Goal: Task Accomplishment & Management: Complete application form

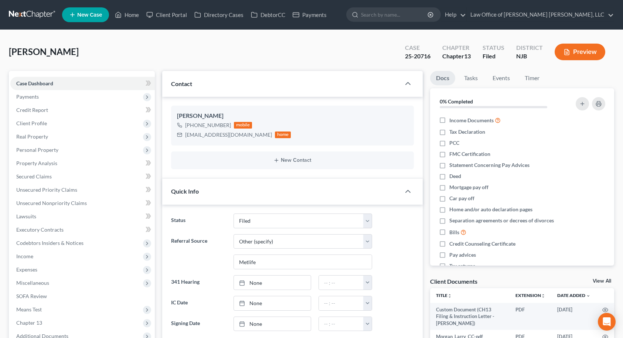
select select "10"
select select "6"
select select "0"
click at [121, 18] on icon at bounding box center [118, 14] width 7 height 9
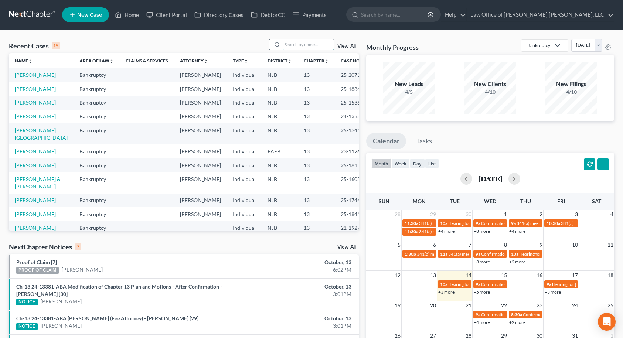
click at [294, 44] on input "search" at bounding box center [308, 44] width 52 height 11
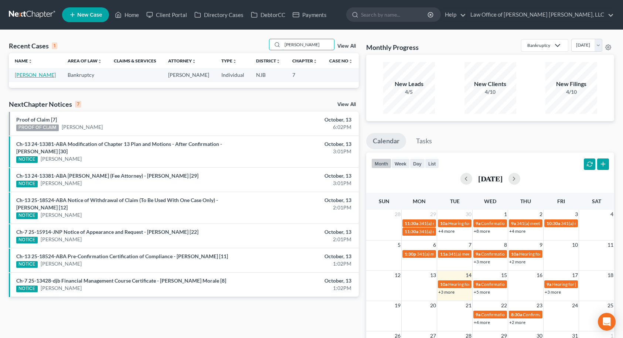
type input "[PERSON_NAME]"
click at [44, 77] on link "[PERSON_NAME]" at bounding box center [35, 75] width 41 height 6
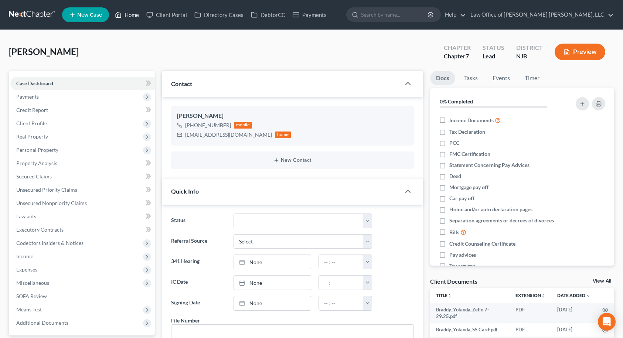
click at [134, 18] on link "Home" at bounding box center [126, 14] width 31 height 13
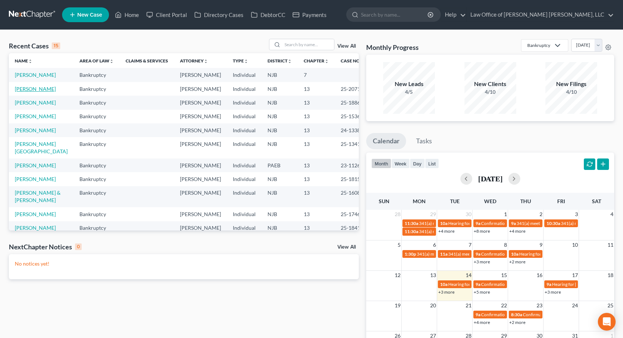
click at [27, 92] on link "[PERSON_NAME]" at bounding box center [35, 89] width 41 height 6
select select "10"
select select "6"
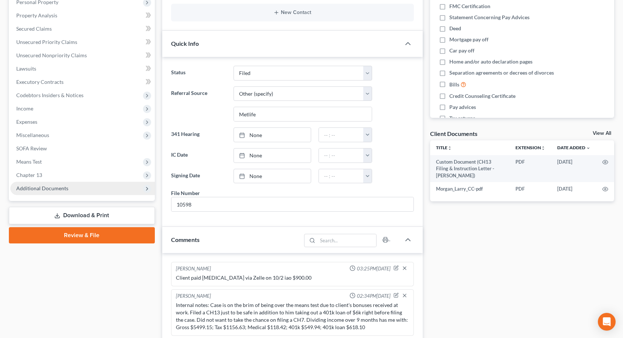
scroll to position [178, 0]
click at [79, 188] on span "Additional Documents" at bounding box center [82, 188] width 144 height 13
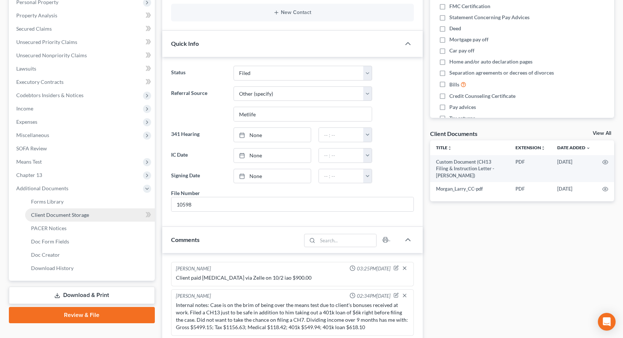
click at [73, 217] on span "Client Document Storage" at bounding box center [60, 215] width 58 height 6
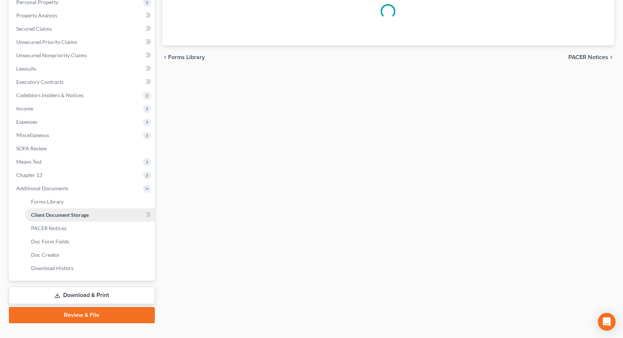
select select "9"
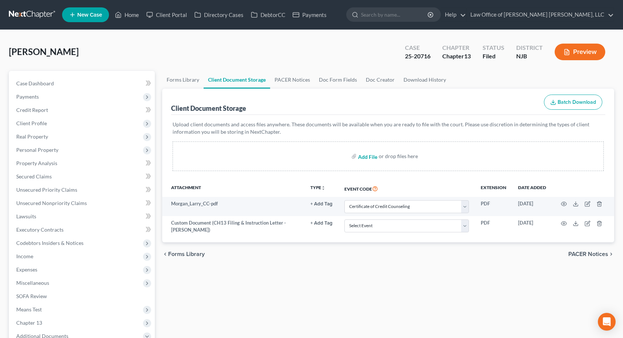
click at [365, 155] on input "file" at bounding box center [367, 156] width 18 height 13
type input "C:\fakepath\Morgan_Larry_401k.pdf"
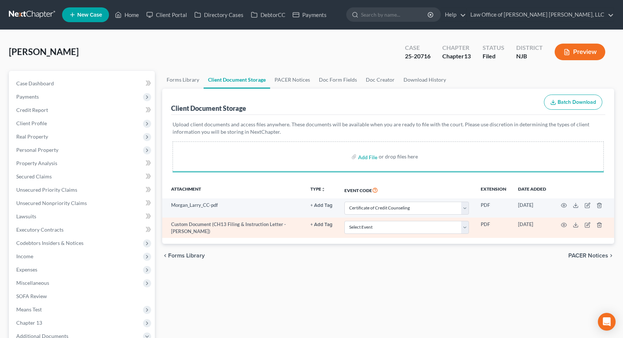
select select "9"
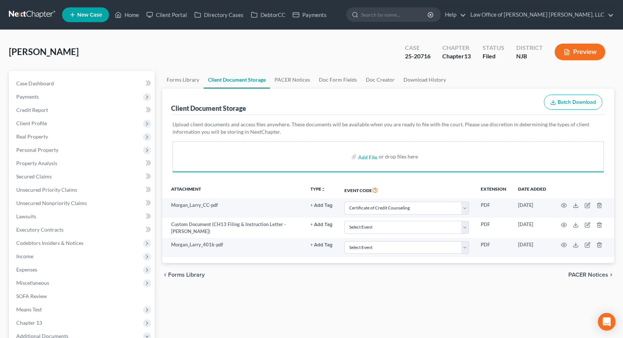
select select "9"
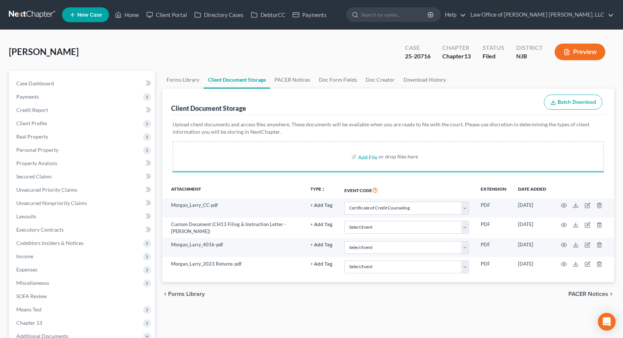
select select "9"
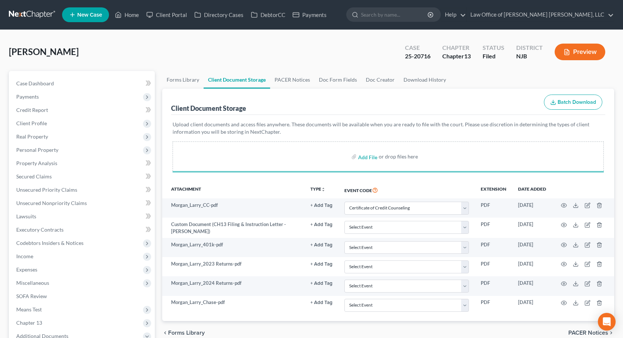
select select "9"
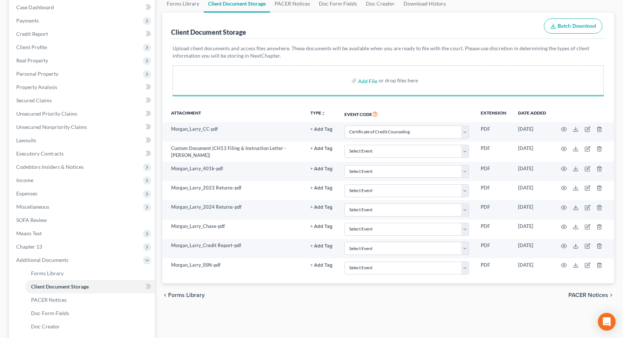
select select "9"
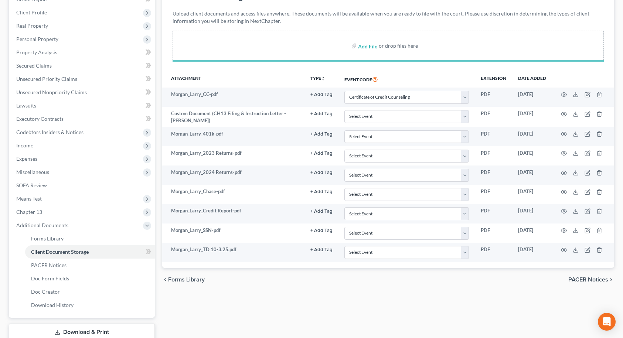
select select "9"
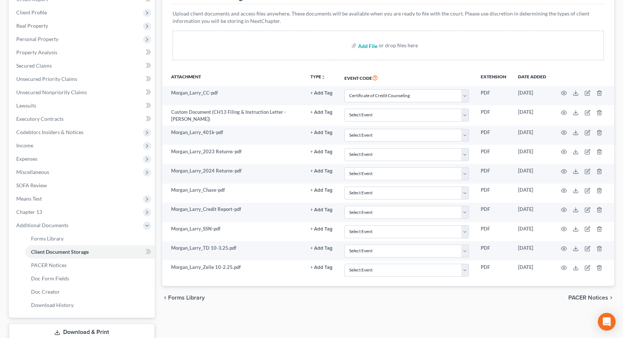
click at [366, 47] on input "file" at bounding box center [367, 45] width 18 height 13
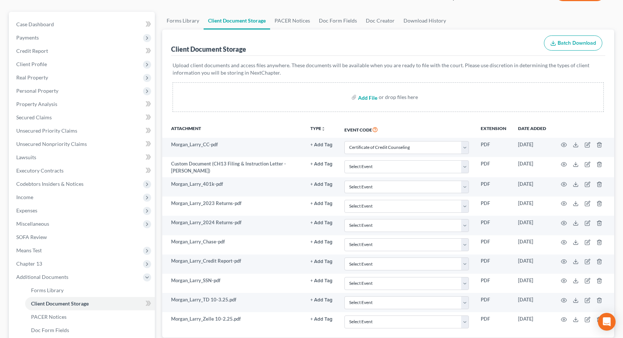
scroll to position [0, 0]
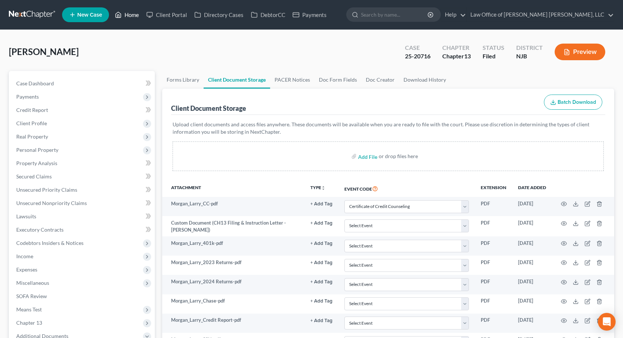
click at [131, 15] on link "Home" at bounding box center [126, 14] width 31 height 13
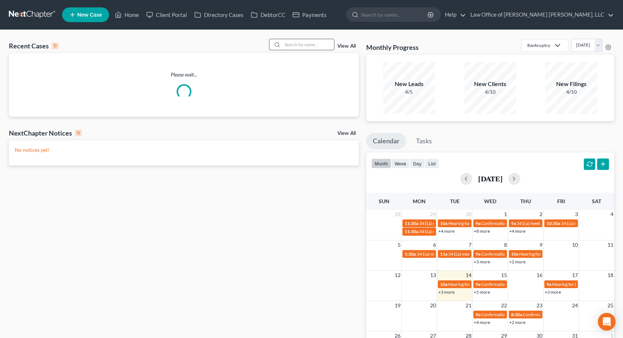
click at [299, 43] on input "search" at bounding box center [308, 44] width 52 height 11
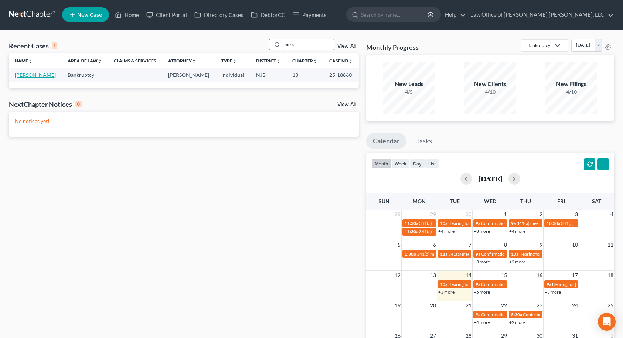
type input "mess"
click at [37, 75] on link "[PERSON_NAME]" at bounding box center [35, 75] width 41 height 6
select select "10"
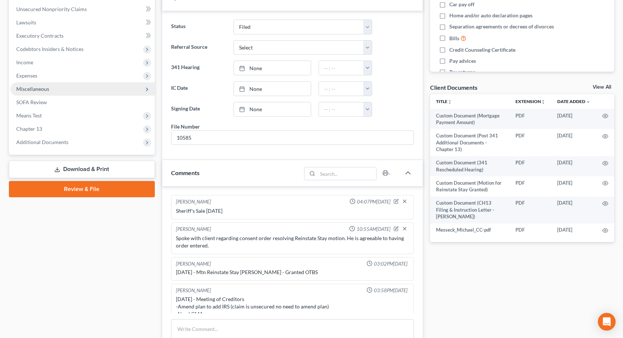
scroll to position [185, 0]
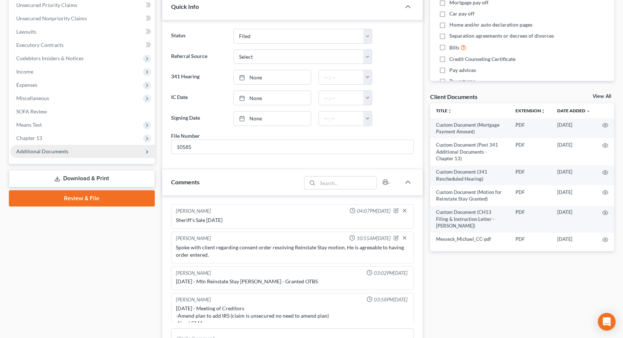
click at [63, 152] on span "Additional Documents" at bounding box center [42, 151] width 52 height 6
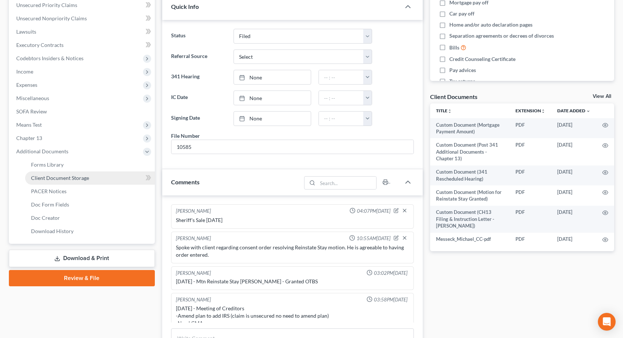
click at [66, 181] on link "Client Document Storage" at bounding box center [90, 177] width 130 height 13
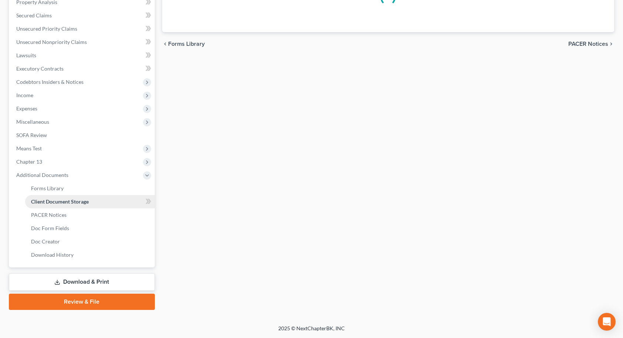
scroll to position [74, 0]
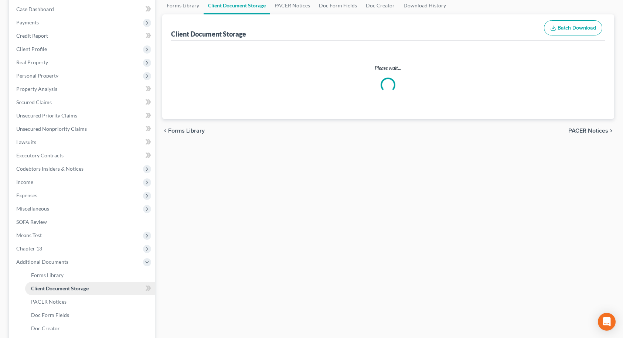
select select "9"
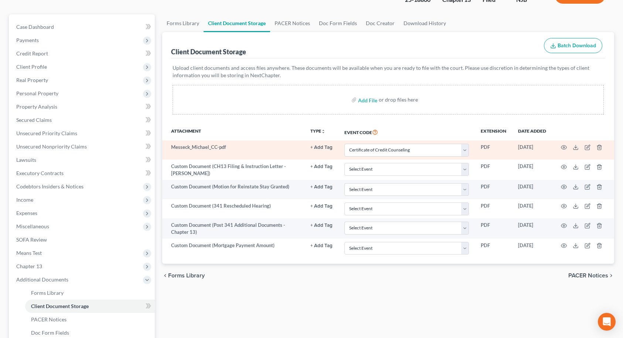
scroll to position [74, 0]
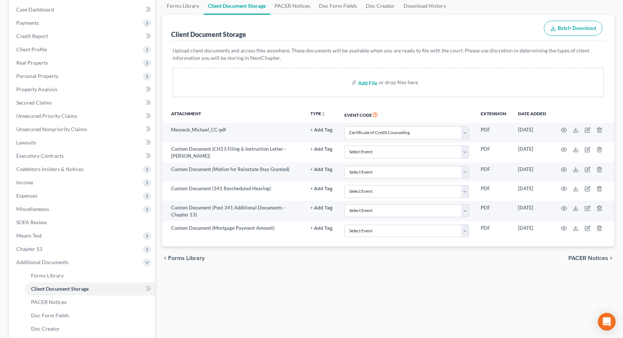
click at [364, 84] on input "file" at bounding box center [367, 82] width 18 height 13
type input "C:\fakepath\Messeck_Michael_CC.pdf"
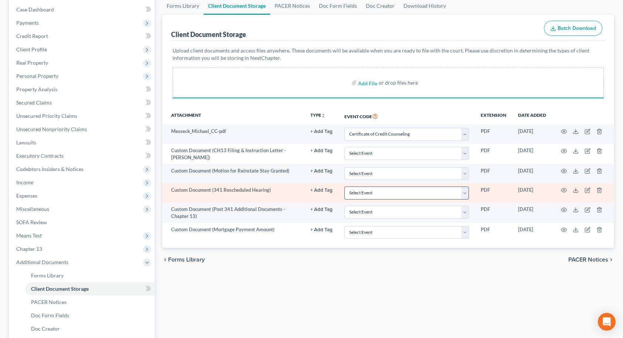
select select "9"
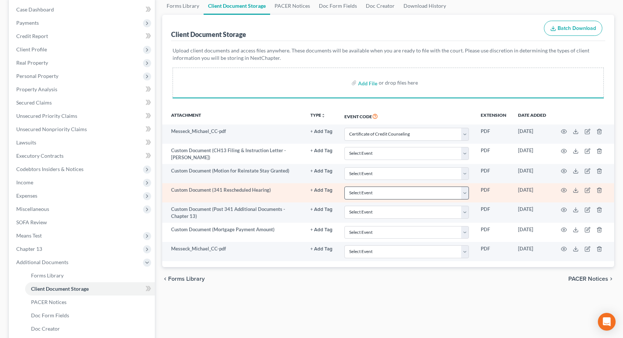
select select "9"
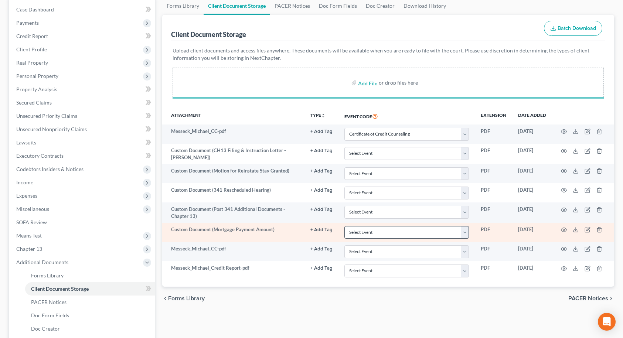
select select "9"
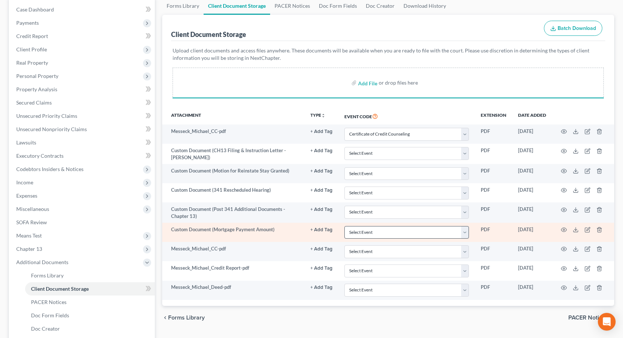
select select "9"
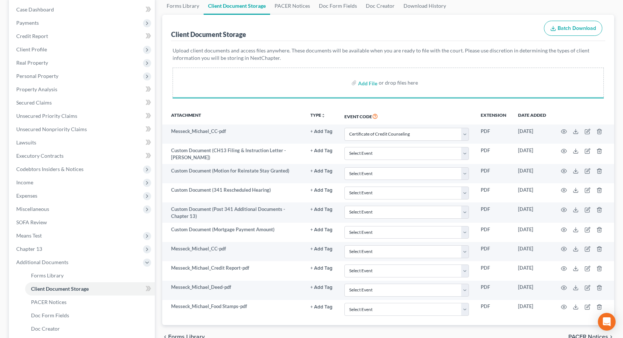
select select "9"
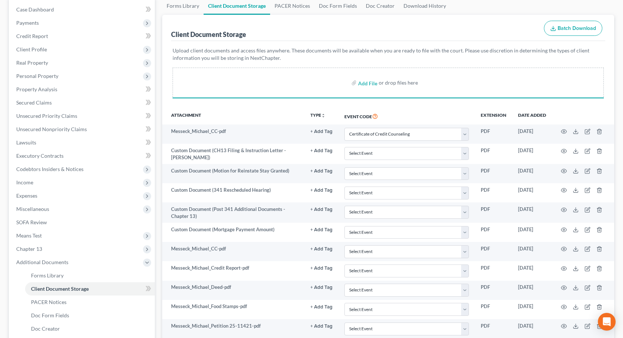
select select "9"
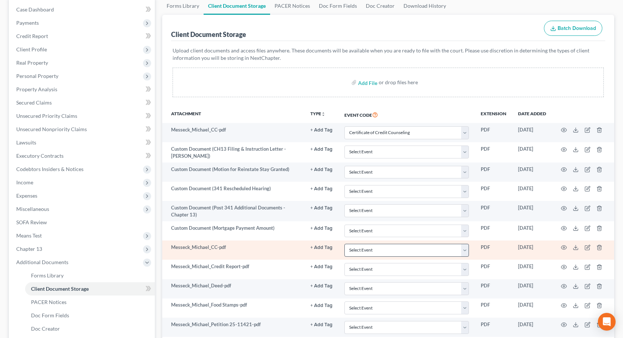
scroll to position [111, 0]
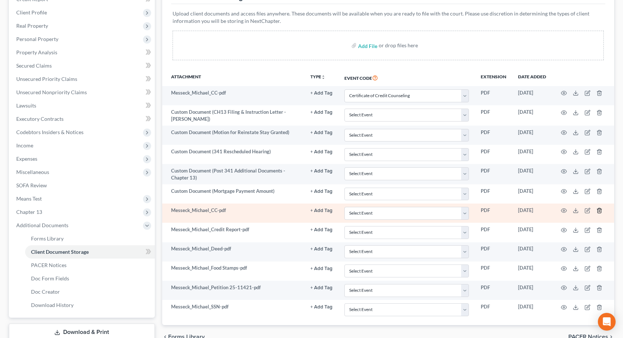
click at [600, 211] on line "button" at bounding box center [600, 211] width 0 height 1
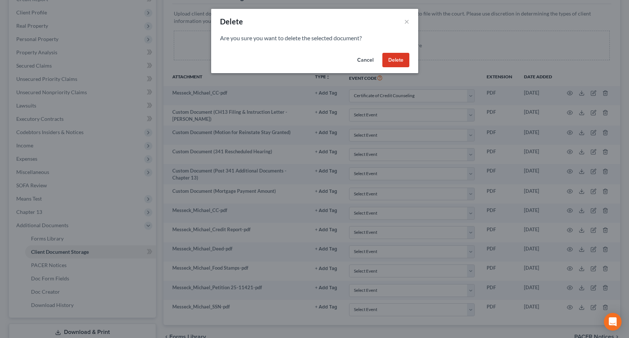
click at [398, 59] on button "Delete" at bounding box center [395, 60] width 27 height 15
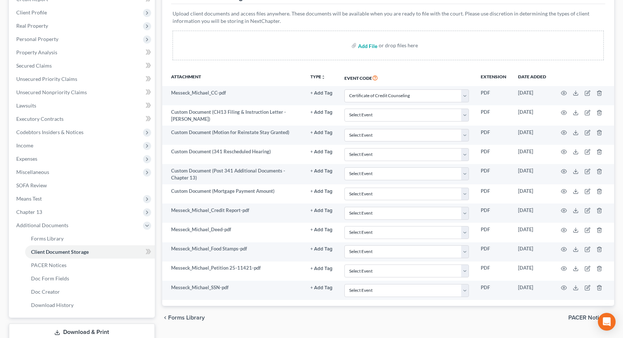
click at [364, 45] on input "file" at bounding box center [367, 45] width 18 height 13
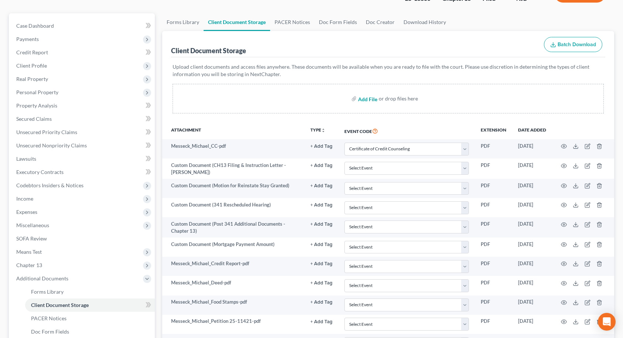
scroll to position [0, 0]
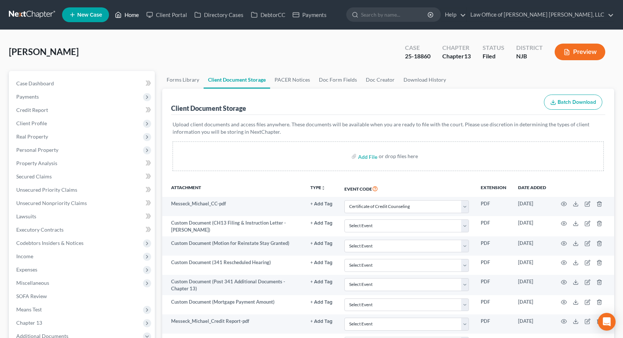
click at [124, 16] on link "Home" at bounding box center [126, 14] width 31 height 13
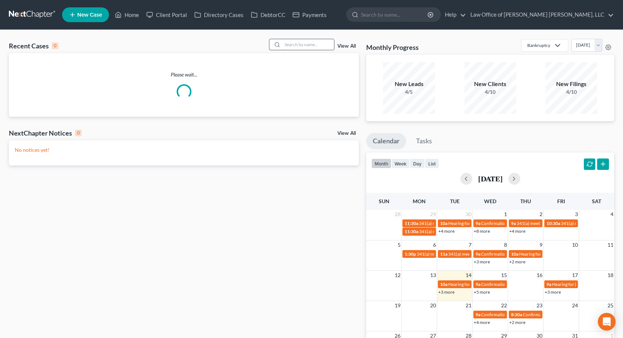
click at [304, 45] on input "search" at bounding box center [308, 44] width 52 height 11
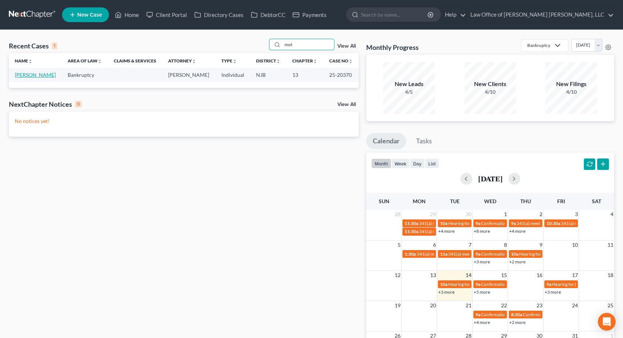
type input "mot"
click at [31, 75] on link "[PERSON_NAME]" at bounding box center [35, 75] width 41 height 6
select select "6"
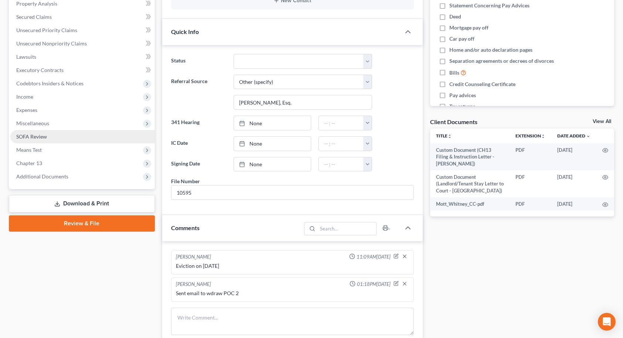
scroll to position [148, 0]
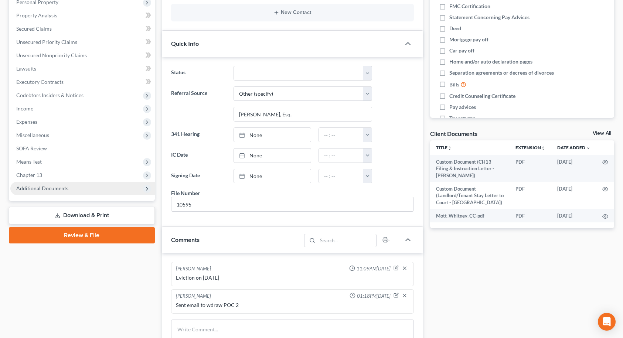
click at [53, 188] on span "Additional Documents" at bounding box center [42, 188] width 52 height 6
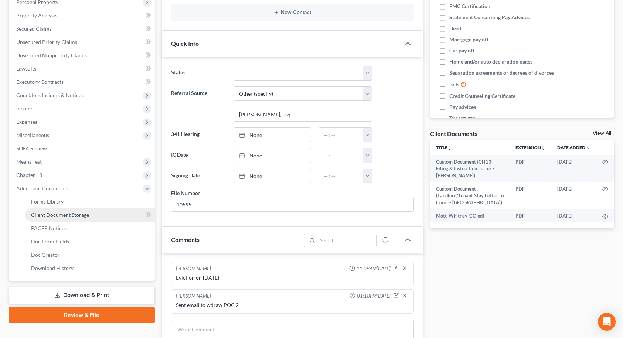
click at [50, 214] on span "Client Document Storage" at bounding box center [60, 215] width 58 height 6
select select "9"
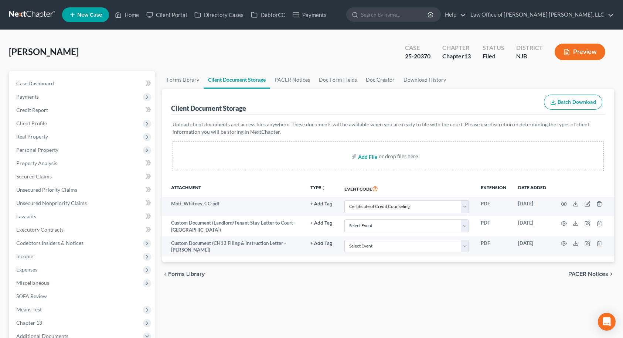
click at [372, 155] on input "file" at bounding box center [367, 156] width 18 height 13
type input "C:\fakepath\Mott_Whitney_Credit Report.pdf"
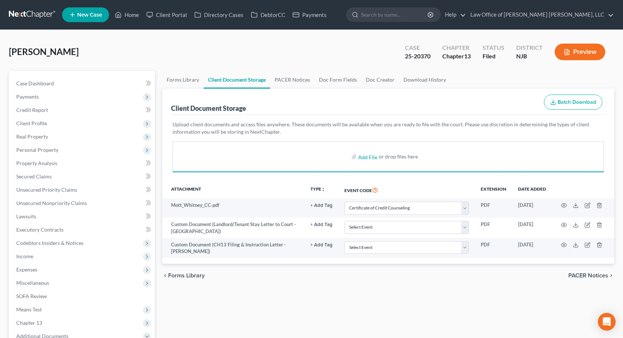
select select "9"
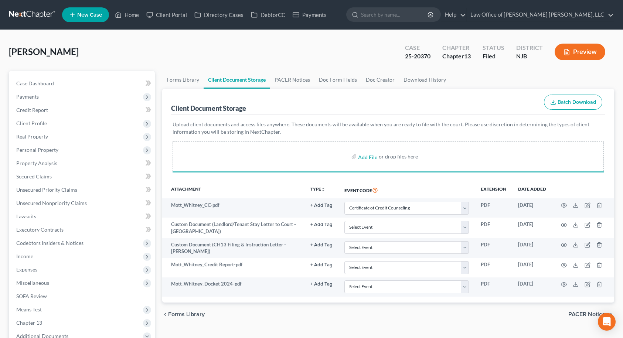
select select "9"
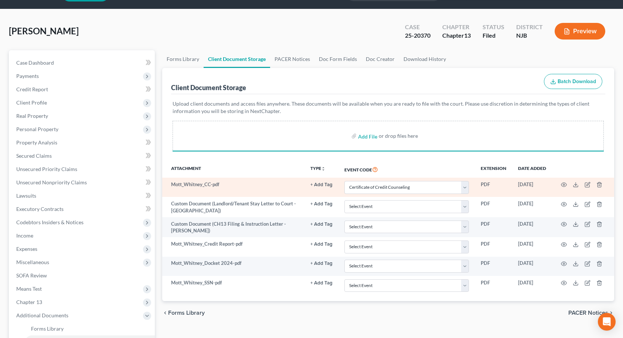
scroll to position [74, 0]
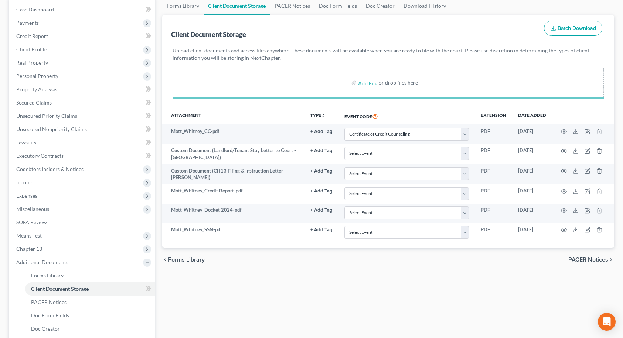
select select "9"
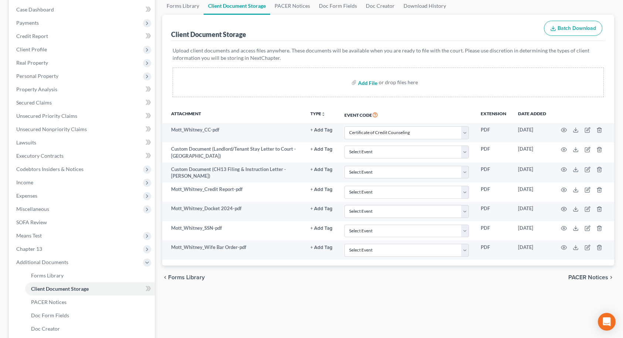
click at [368, 84] on input "file" at bounding box center [367, 82] width 18 height 13
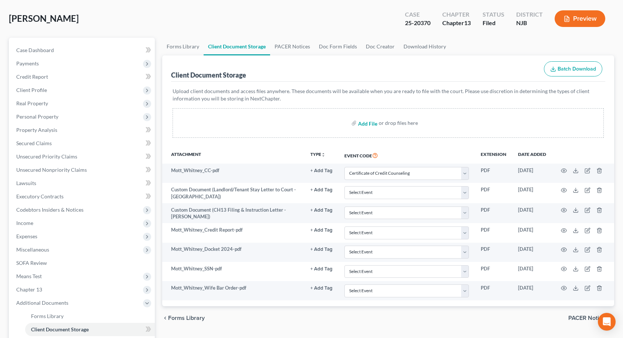
scroll to position [0, 0]
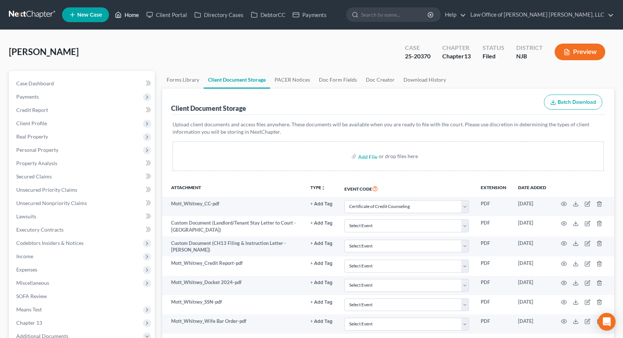
click at [129, 15] on link "Home" at bounding box center [126, 14] width 31 height 13
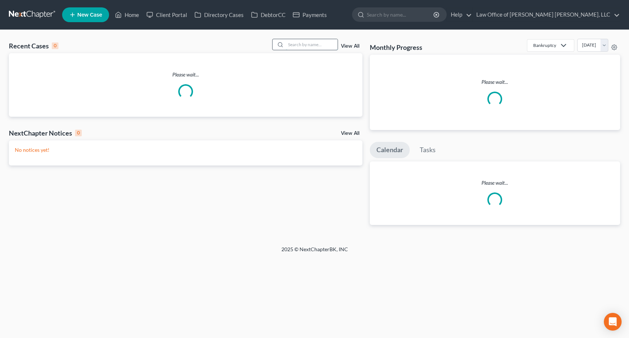
click at [296, 44] on input "search" at bounding box center [312, 44] width 52 height 11
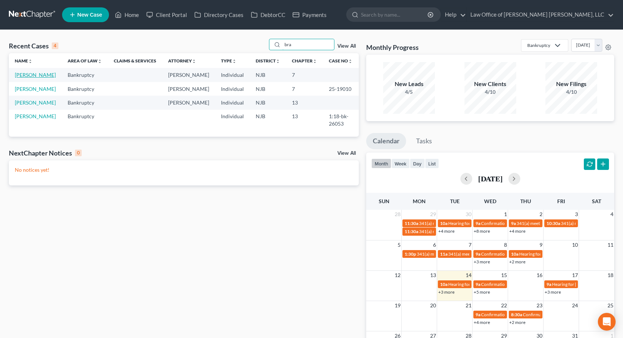
type input "bra"
click at [34, 74] on link "[PERSON_NAME]" at bounding box center [35, 75] width 41 height 6
select select "14"
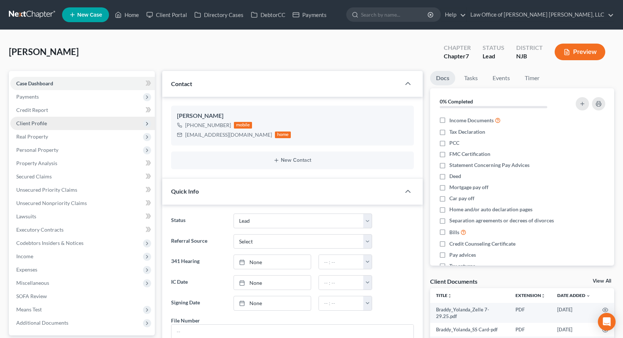
click at [34, 124] on span "Client Profile" at bounding box center [31, 123] width 31 height 6
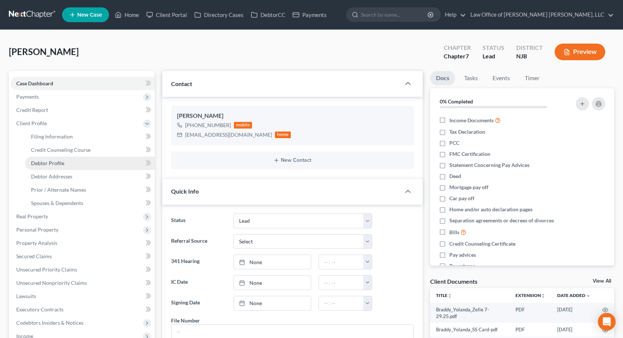
click at [52, 162] on span "Debtor Profile" at bounding box center [47, 163] width 33 height 6
select select "1"
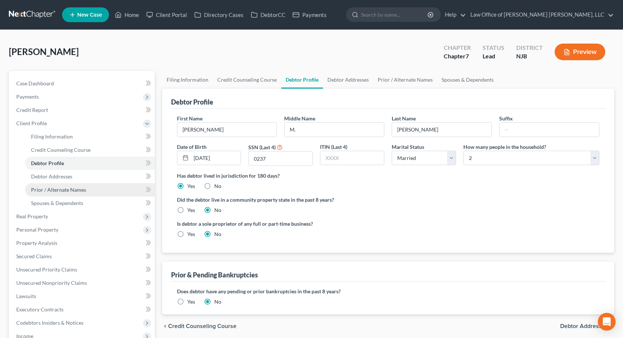
click at [54, 190] on span "Prior / Alternate Names" at bounding box center [58, 190] width 55 height 6
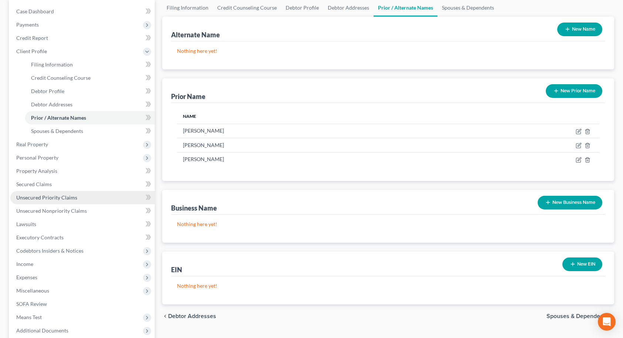
scroll to position [74, 0]
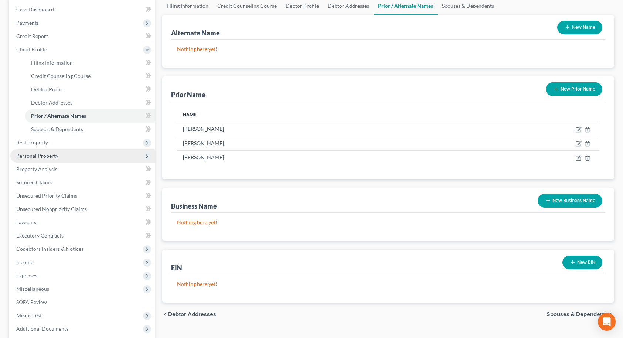
click at [35, 157] on span "Personal Property" at bounding box center [37, 156] width 42 height 6
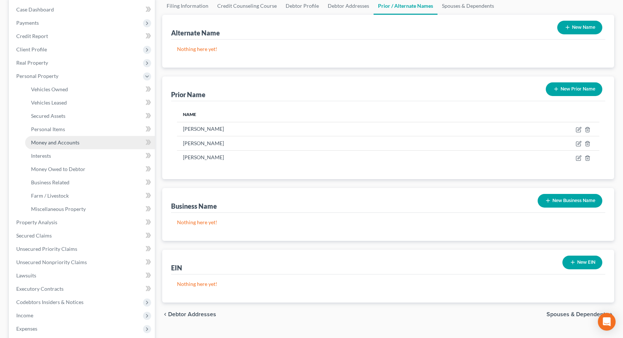
click at [43, 142] on span "Money and Accounts" at bounding box center [55, 142] width 48 height 6
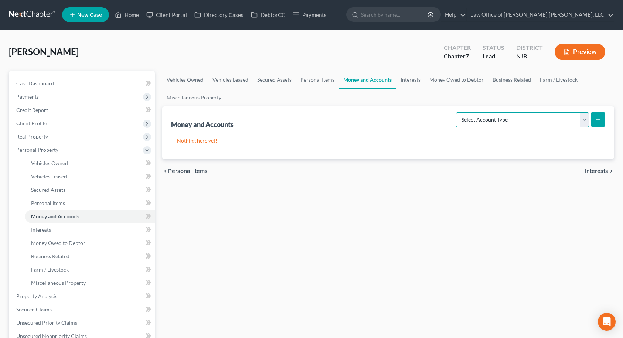
click at [511, 122] on select "Select Account Type Brokerage Cash on Hand Certificates of Deposit Checking Acc…" at bounding box center [522, 119] width 133 height 15
select select "checking"
click at [457, 112] on select "Select Account Type Brokerage Cash on Hand Certificates of Deposit Checking Acc…" at bounding box center [522, 119] width 133 height 15
click at [599, 120] on icon "submit" at bounding box center [598, 120] width 6 height 6
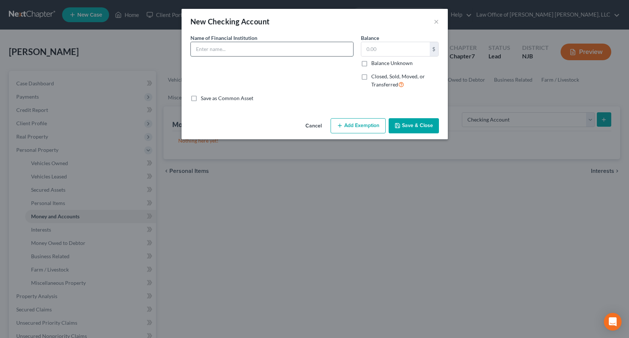
click at [275, 50] on input "text" at bounding box center [272, 49] width 162 height 14
type input "Navy Federal - Checking & Savings"
click at [405, 124] on button "Save & Close" at bounding box center [413, 126] width 50 height 16
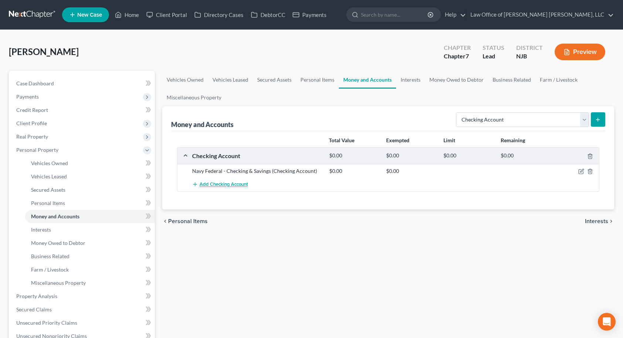
click at [227, 184] on span "Add Checking Account" at bounding box center [224, 185] width 48 height 6
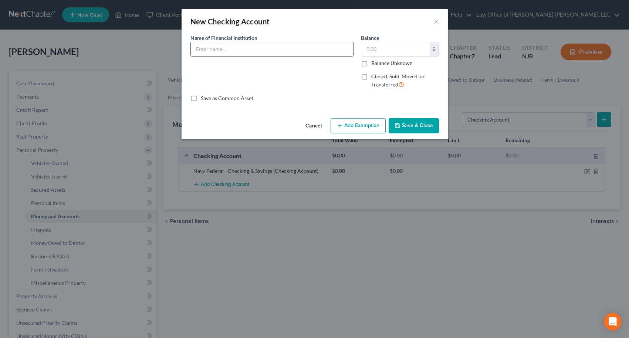
click at [211, 52] on input "text" at bounding box center [272, 49] width 162 height 14
type input "Bank of America"
click at [405, 130] on button "Save & Close" at bounding box center [413, 126] width 50 height 16
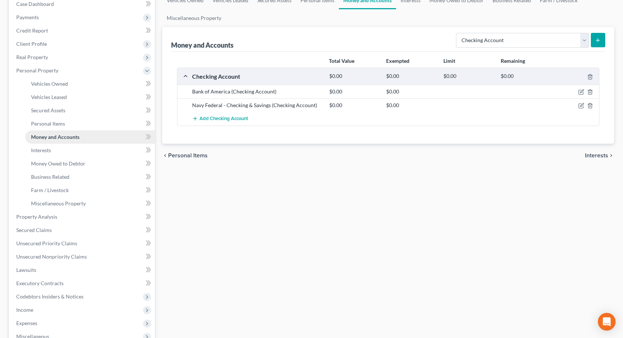
scroll to position [201, 0]
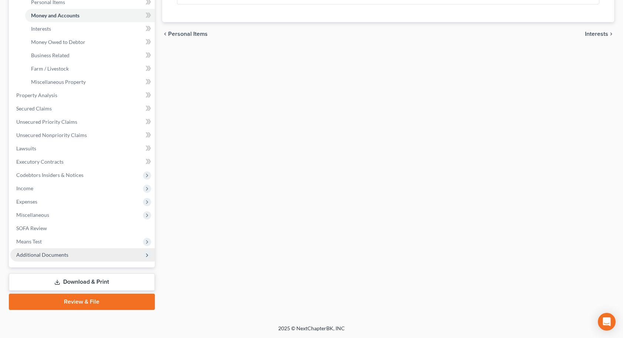
click at [52, 257] on span "Additional Documents" at bounding box center [42, 255] width 52 height 6
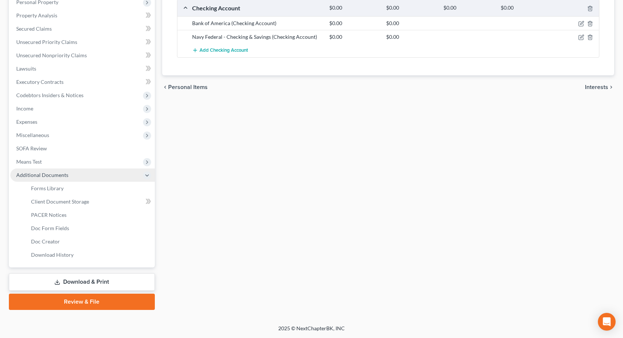
scroll to position [148, 0]
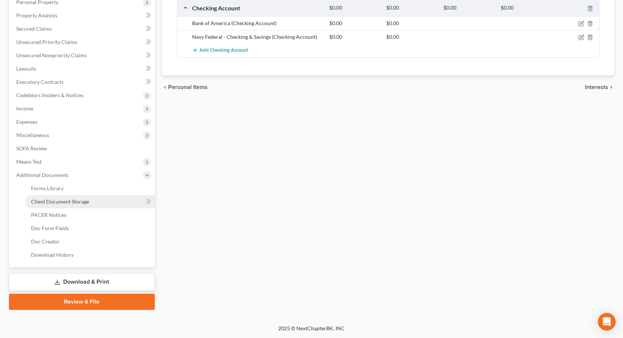
click at [79, 203] on span "Client Document Storage" at bounding box center [60, 201] width 58 height 6
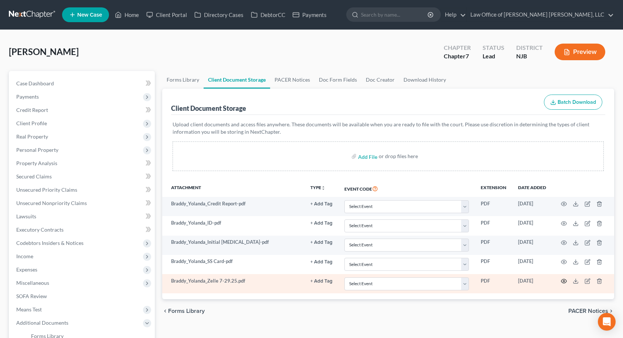
click at [564, 282] on icon "button" at bounding box center [564, 281] width 6 height 6
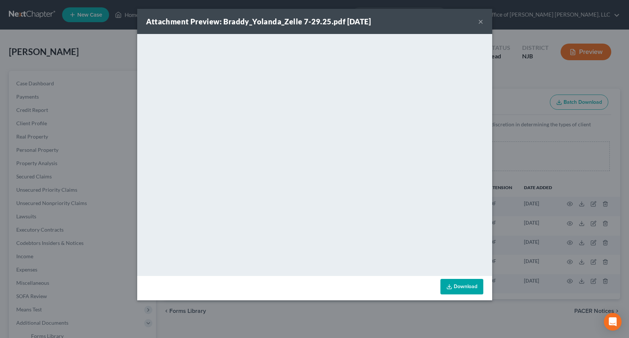
click at [478, 23] on button "×" at bounding box center [480, 21] width 5 height 9
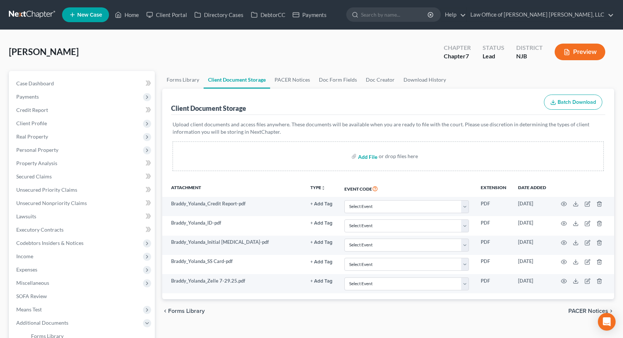
click at [364, 157] on input "file" at bounding box center [367, 156] width 18 height 13
type input "C:\fakepath\Braddy_Yolanda_Bank Statements.pdf"
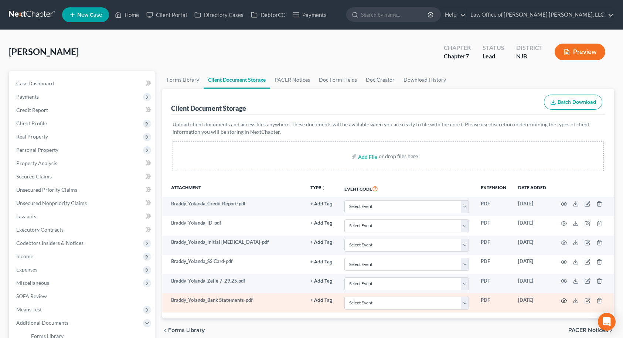
click at [564, 300] on icon "button" at bounding box center [564, 301] width 6 height 6
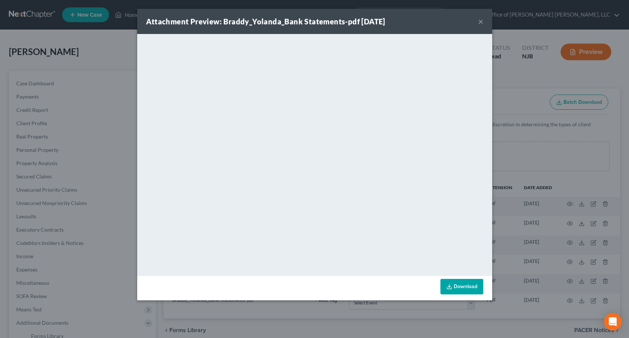
click at [480, 21] on button "×" at bounding box center [480, 21] width 5 height 9
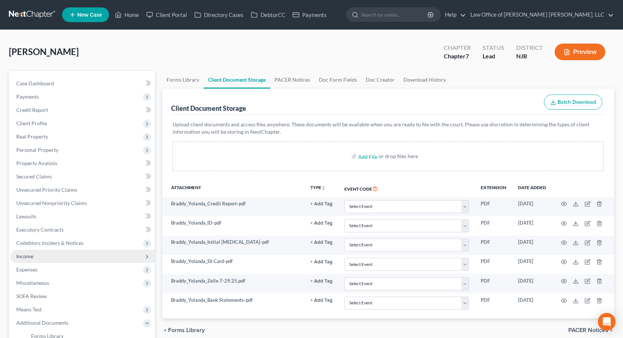
click at [51, 258] on span "Income" at bounding box center [82, 256] width 144 height 13
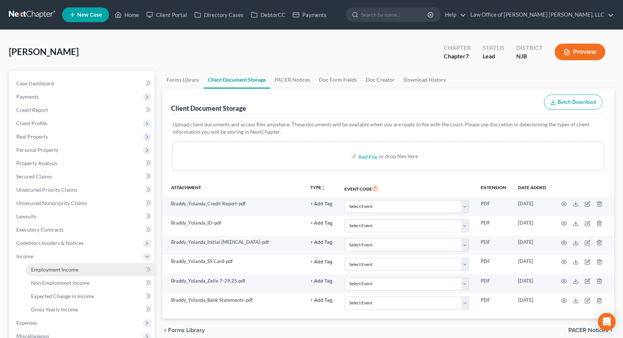
click at [59, 268] on span "Employment Income" at bounding box center [54, 269] width 47 height 6
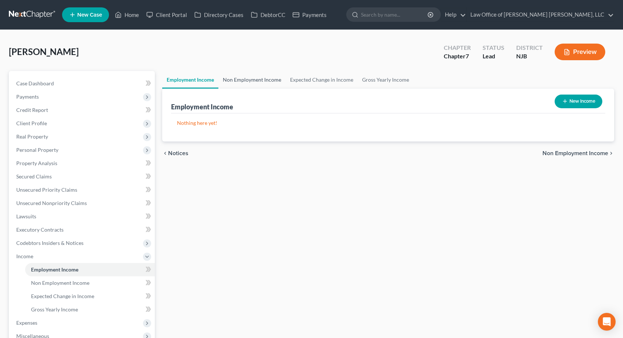
click at [271, 82] on link "Non Employment Income" at bounding box center [251, 80] width 67 height 18
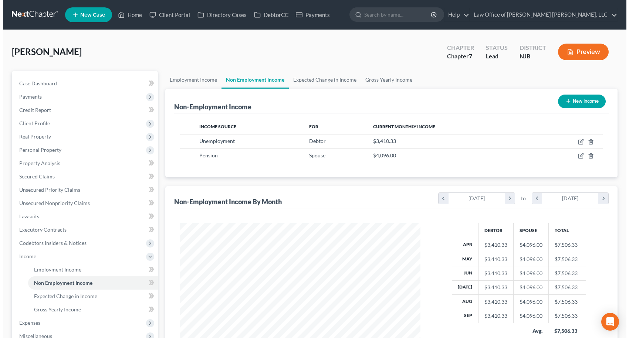
scroll to position [133, 255]
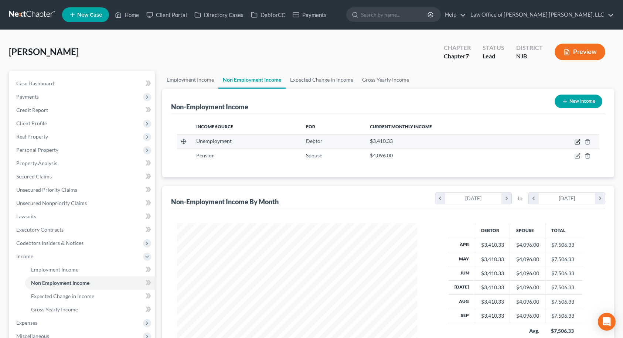
click at [576, 141] on icon "button" at bounding box center [578, 142] width 6 height 6
select select "0"
select select "3"
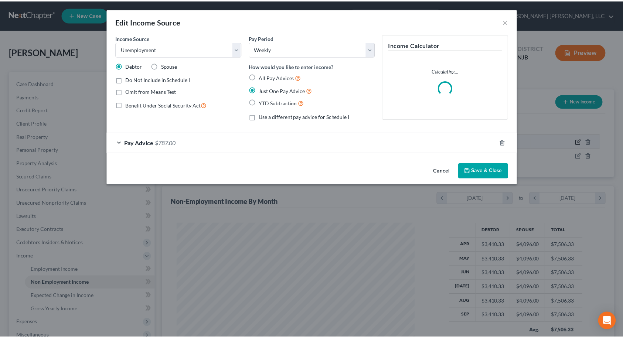
scroll to position [133, 258]
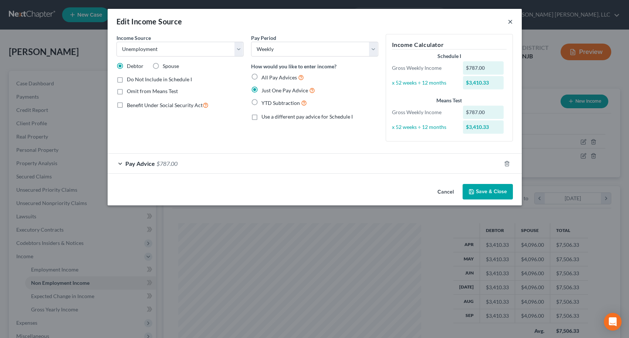
click at [509, 23] on button "×" at bounding box center [509, 21] width 5 height 9
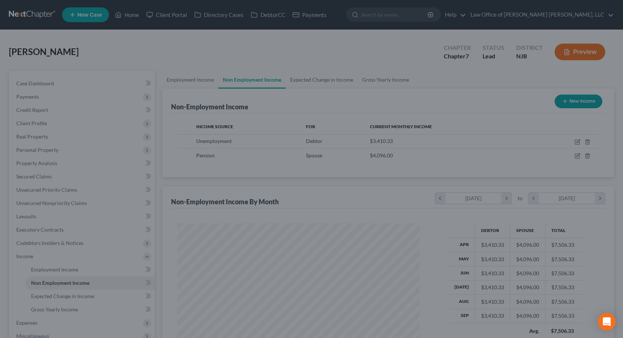
scroll to position [369380, 369257]
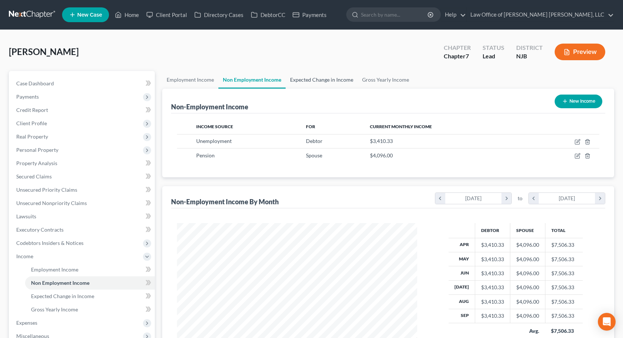
click at [325, 80] on link "Expected Change in Income" at bounding box center [322, 80] width 72 height 18
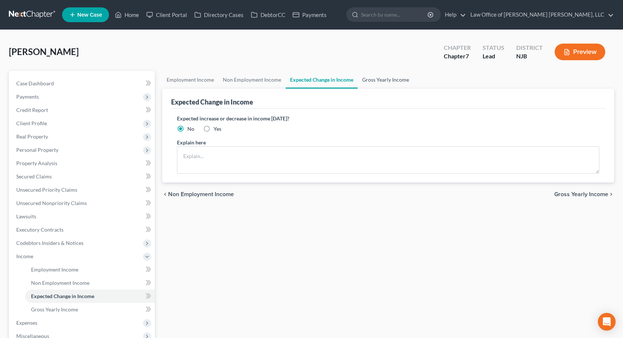
click at [368, 79] on link "Gross Yearly Income" at bounding box center [386, 80] width 56 height 18
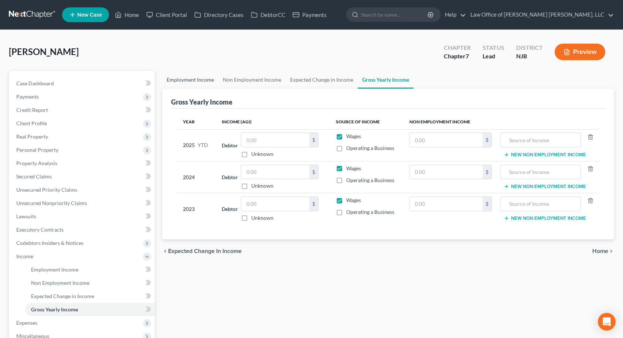
click at [194, 80] on link "Employment Income" at bounding box center [190, 80] width 56 height 18
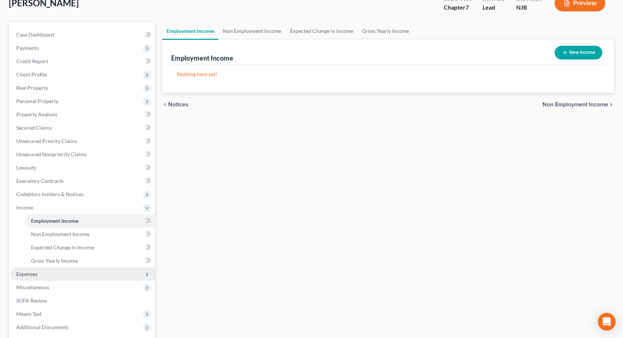
scroll to position [121, 0]
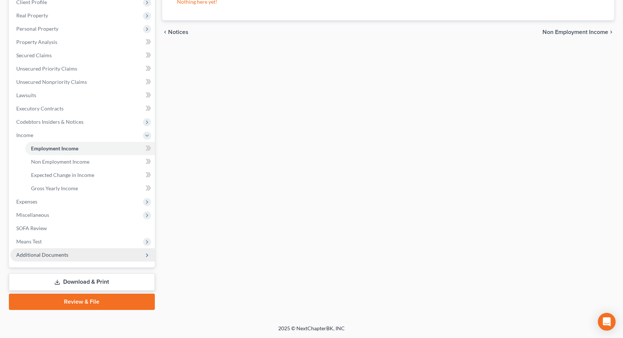
click at [53, 253] on span "Additional Documents" at bounding box center [42, 255] width 52 height 6
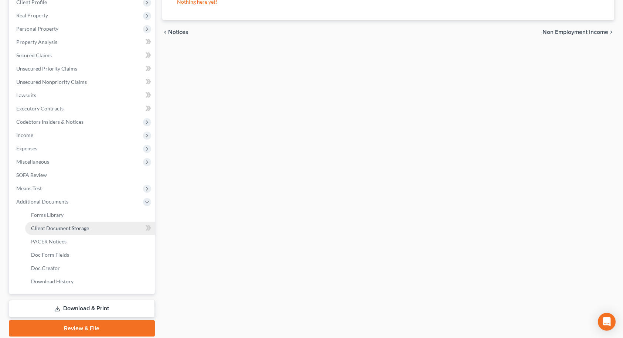
click at [58, 232] on link "Client Document Storage" at bounding box center [90, 228] width 130 height 13
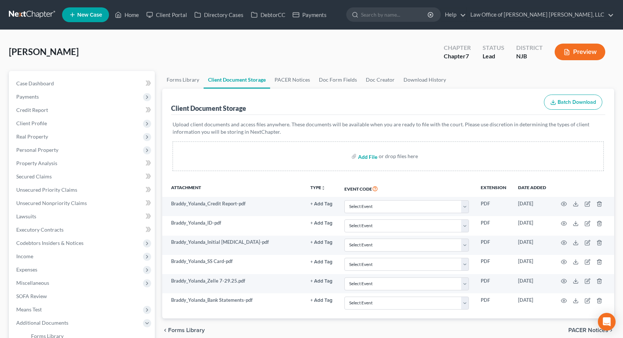
click at [374, 157] on input "file" at bounding box center [367, 156] width 18 height 13
click at [47, 80] on span "Case Dashboard" at bounding box center [35, 83] width 38 height 6
select select "14"
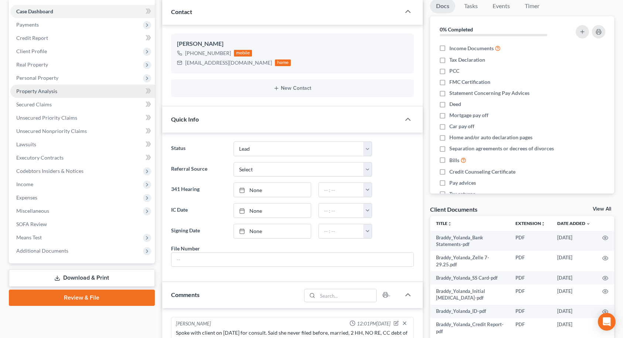
scroll to position [74, 0]
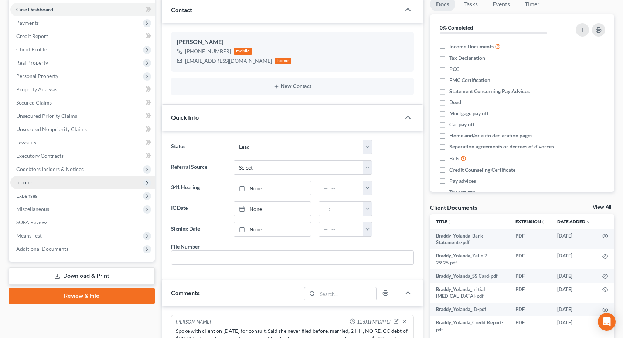
click at [30, 178] on span "Income" at bounding box center [82, 182] width 144 height 13
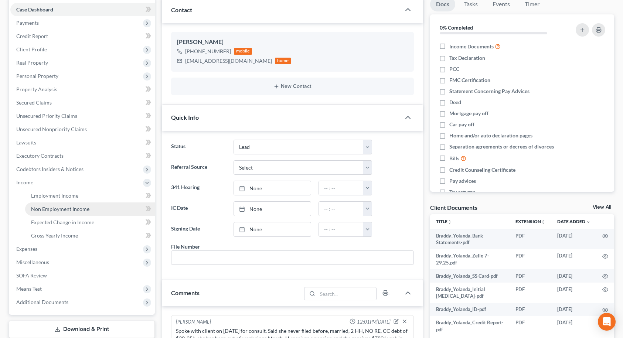
click at [44, 211] on span "Non Employment Income" at bounding box center [60, 209] width 58 height 6
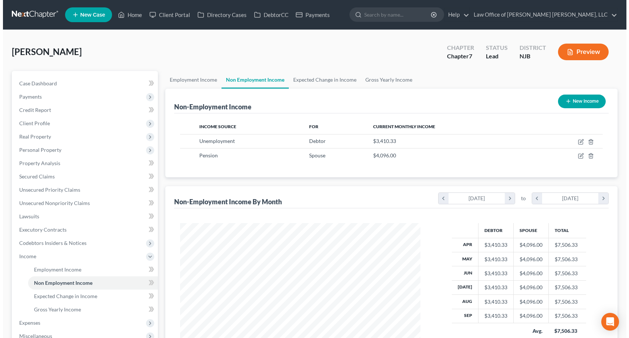
scroll to position [133, 255]
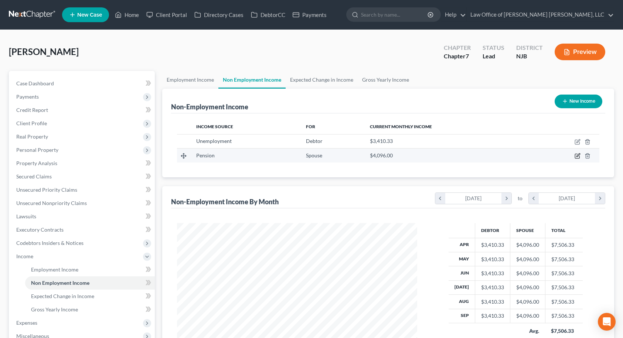
click at [578, 157] on icon "button" at bounding box center [578, 156] width 6 height 6
select select "2"
select select "0"
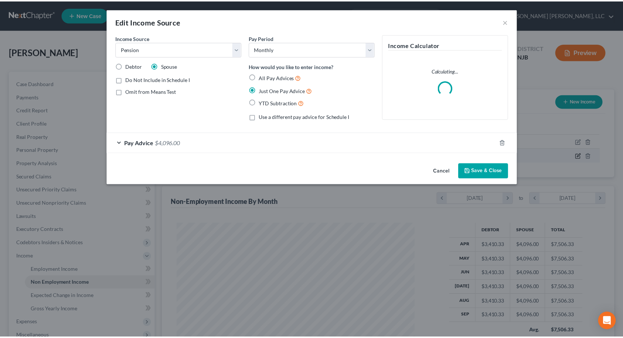
scroll to position [133, 258]
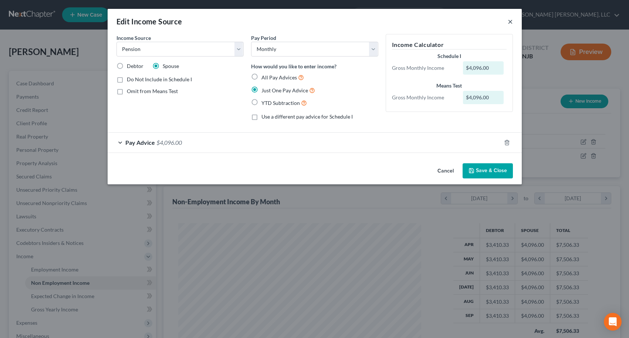
click at [509, 21] on button "×" at bounding box center [509, 21] width 5 height 9
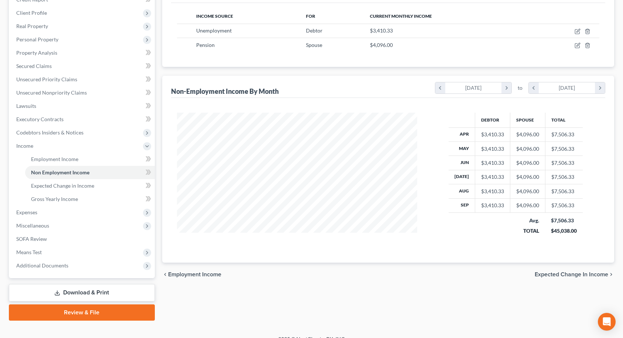
scroll to position [121, 0]
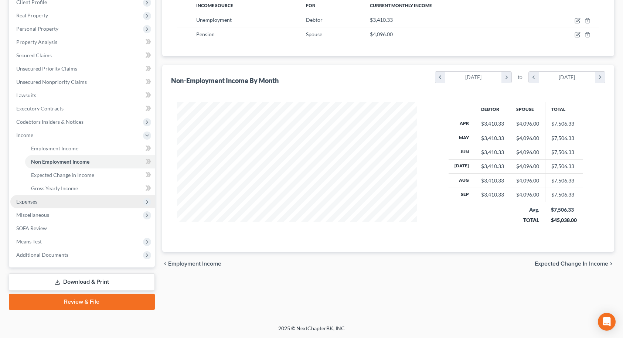
click at [48, 202] on span "Expenses" at bounding box center [82, 201] width 144 height 13
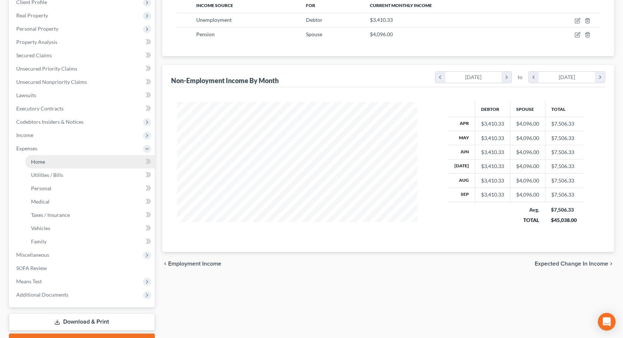
click at [62, 166] on link "Home" at bounding box center [90, 161] width 130 height 13
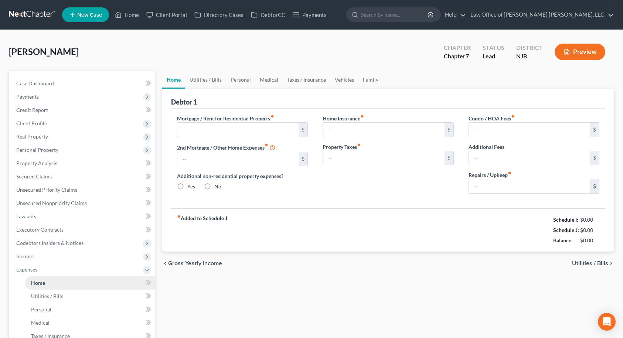
type input "708.00"
type input "0.00"
radio input "true"
type input "100.00"
type input "875.00"
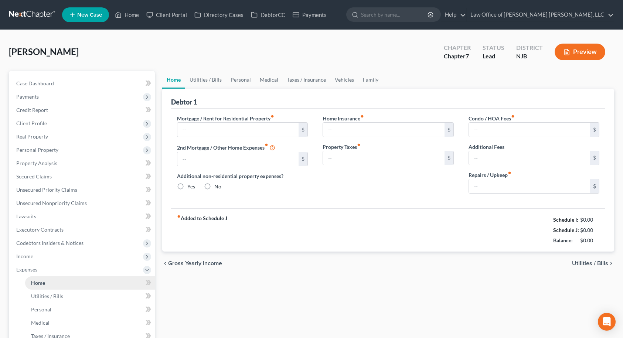
type input "0.00"
type input "100.00"
click at [212, 81] on link "Utilities / Bills" at bounding box center [205, 80] width 41 height 18
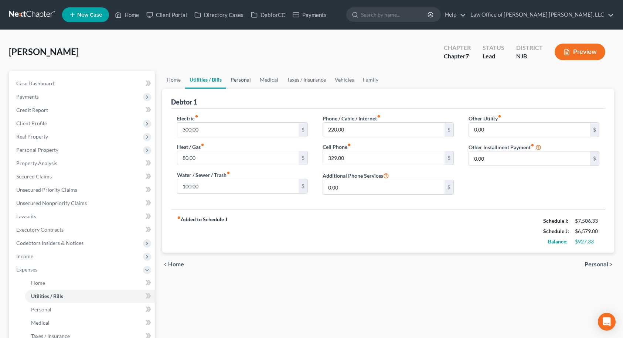
click at [245, 80] on link "Personal" at bounding box center [240, 80] width 29 height 18
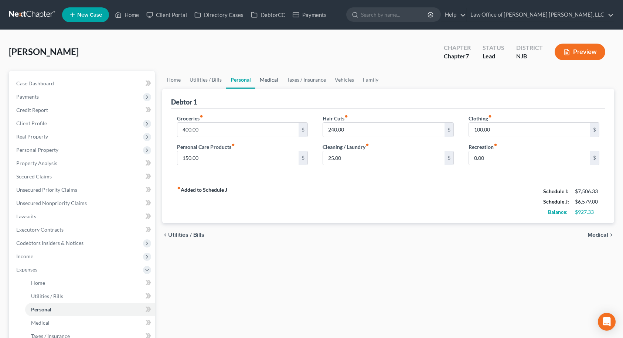
click at [272, 80] on link "Medical" at bounding box center [268, 80] width 27 height 18
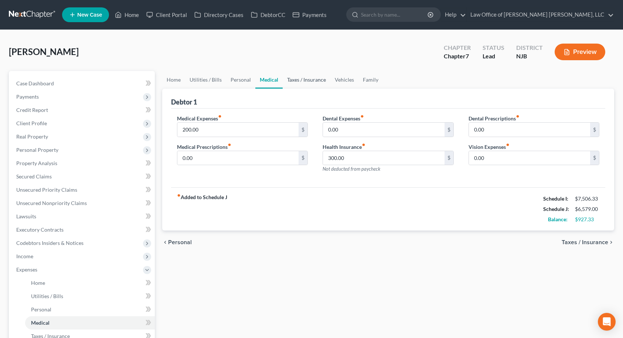
click at [295, 79] on link "Taxes / Insurance" at bounding box center [307, 80] width 48 height 18
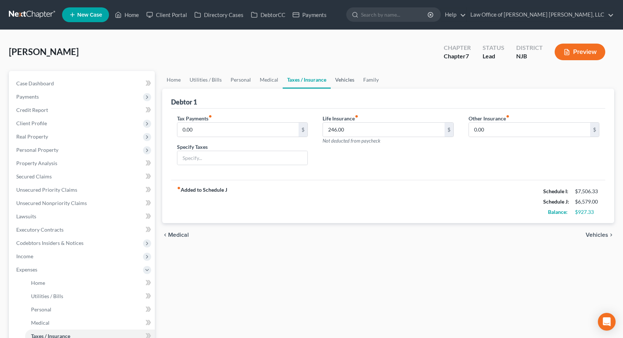
click at [340, 79] on link "Vehicles" at bounding box center [345, 80] width 28 height 18
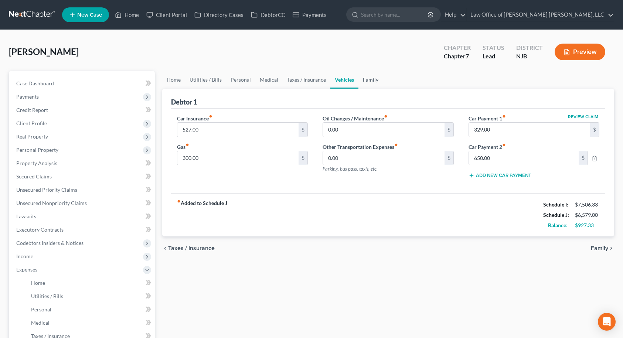
click at [367, 79] on link "Family" at bounding box center [370, 80] width 24 height 18
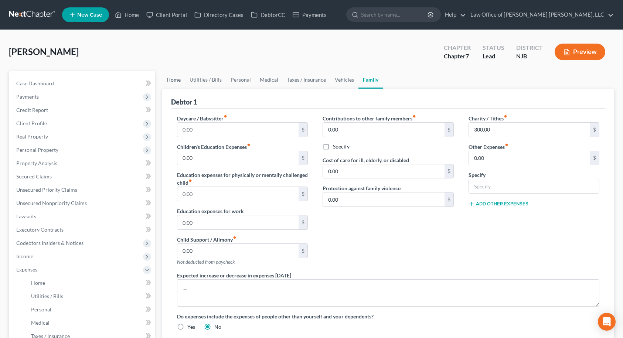
click at [176, 79] on link "Home" at bounding box center [173, 80] width 23 height 18
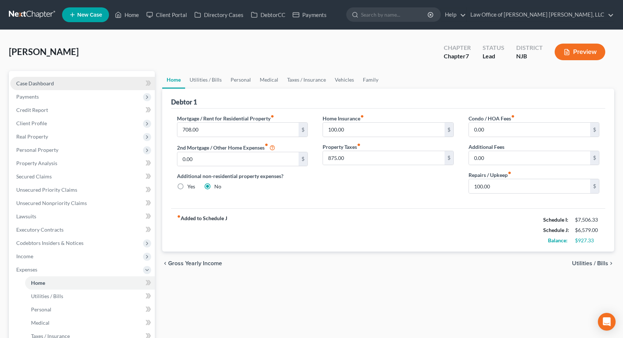
click at [57, 82] on link "Case Dashboard" at bounding box center [82, 83] width 144 height 13
select select "14"
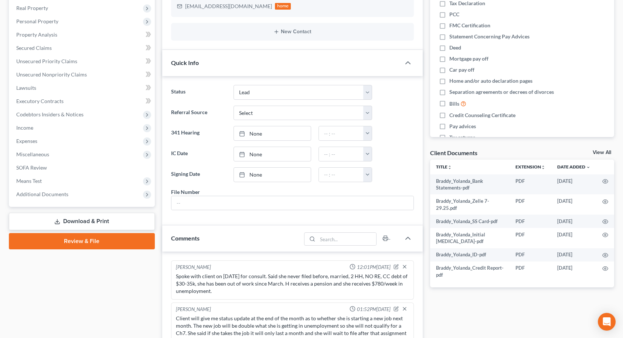
scroll to position [111, 0]
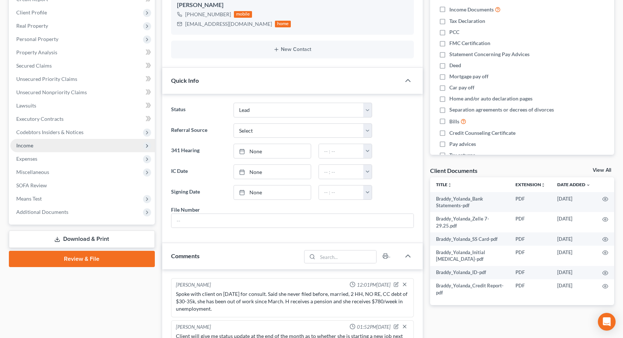
click at [64, 145] on span "Income" at bounding box center [82, 145] width 144 height 13
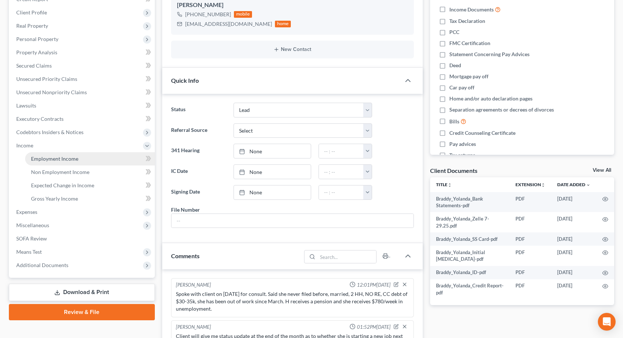
click at [65, 158] on span "Employment Income" at bounding box center [54, 159] width 47 height 6
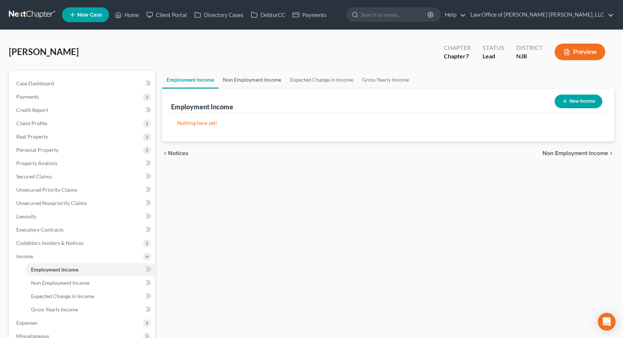
click at [269, 81] on link "Non Employment Income" at bounding box center [251, 80] width 67 height 18
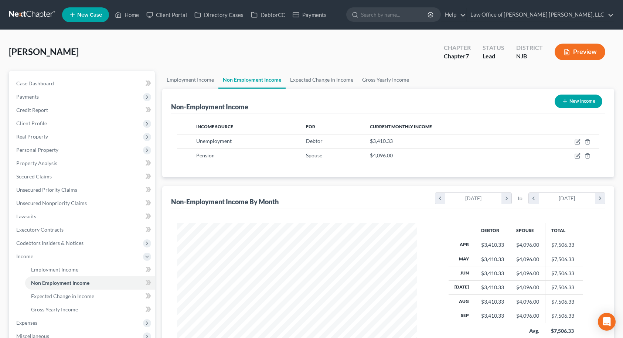
scroll to position [133, 255]
click at [295, 81] on link "Expected Change in Income" at bounding box center [322, 80] width 72 height 18
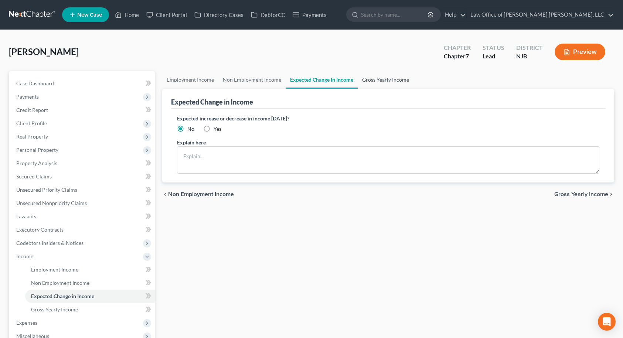
click at [372, 81] on link "Gross Yearly Income" at bounding box center [386, 80] width 56 height 18
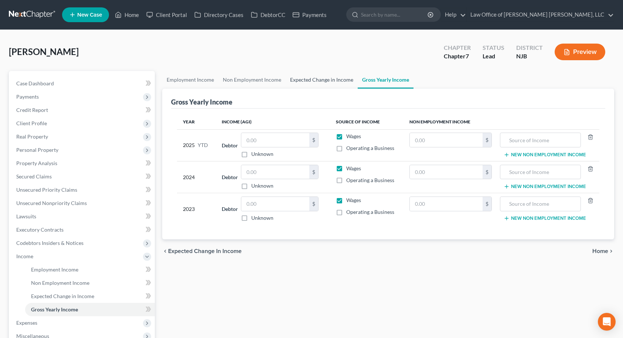
click at [318, 81] on link "Expected Change in Income" at bounding box center [322, 80] width 72 height 18
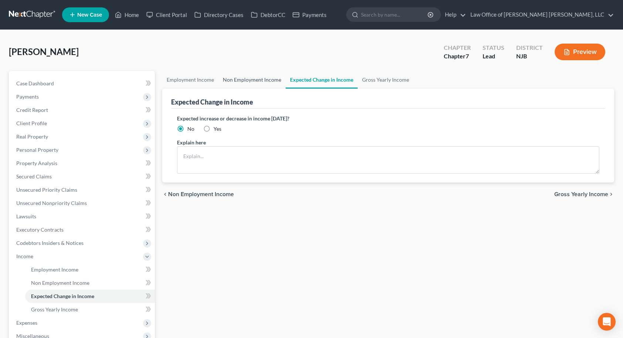
click at [250, 81] on link "Non Employment Income" at bounding box center [251, 80] width 67 height 18
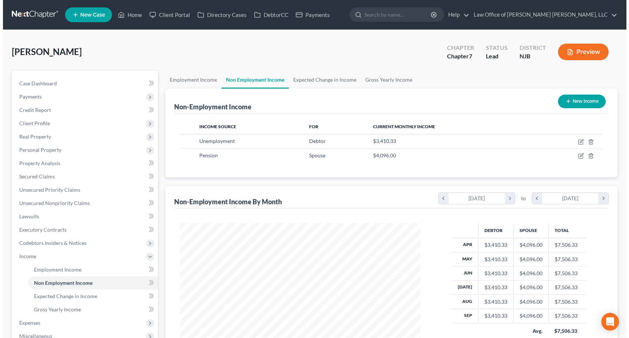
scroll to position [133, 255]
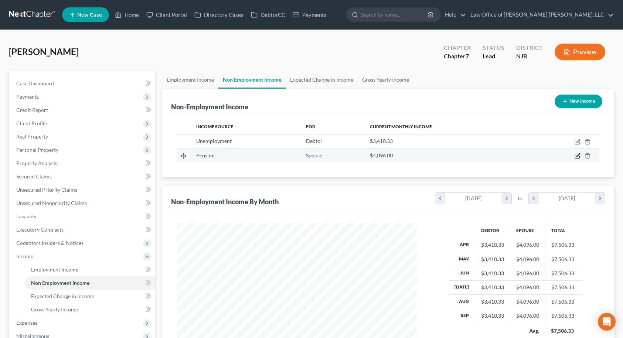
click at [576, 156] on icon "button" at bounding box center [578, 156] width 6 height 6
select select "2"
select select "0"
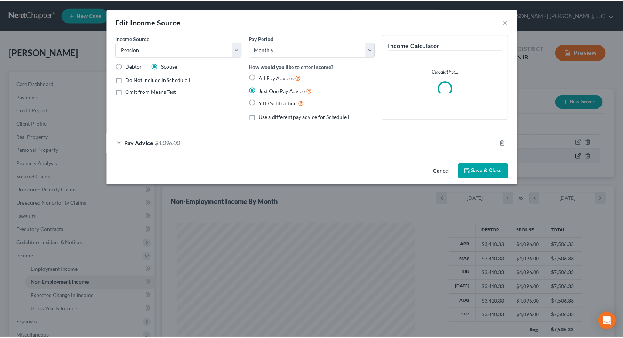
scroll to position [133, 258]
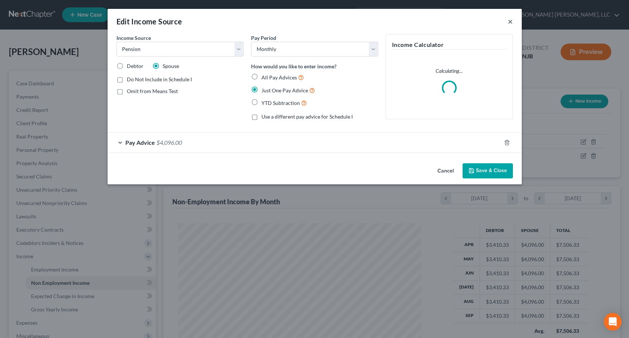
click at [509, 22] on button "×" at bounding box center [509, 21] width 5 height 9
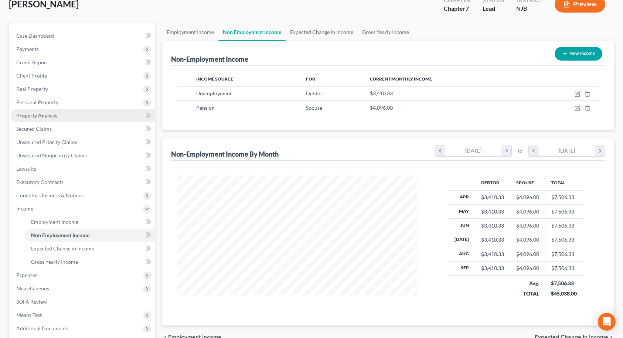
scroll to position [47, 0]
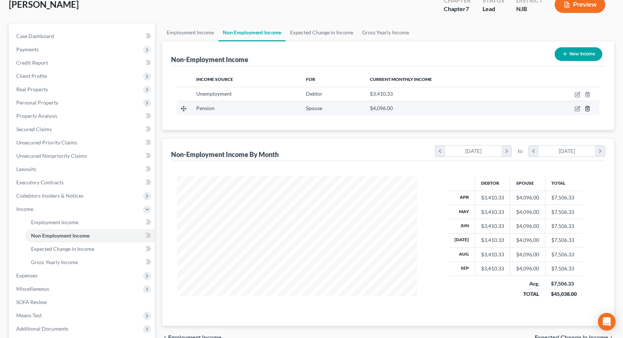
click at [586, 108] on icon "button" at bounding box center [588, 109] width 6 height 6
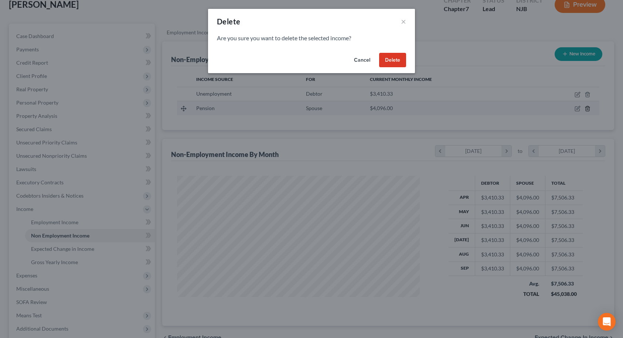
scroll to position [133, 258]
click at [399, 61] on button "Delete" at bounding box center [395, 60] width 27 height 15
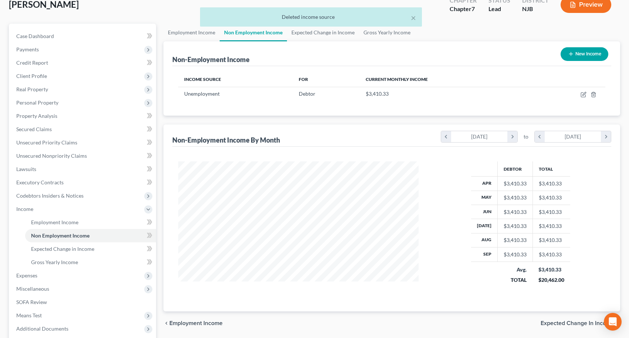
scroll to position [369380, 369257]
click at [577, 95] on icon "button" at bounding box center [577, 93] width 3 height 3
select select "0"
select select "3"
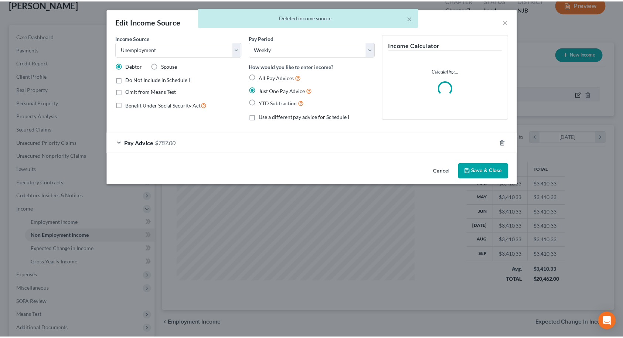
scroll to position [133, 258]
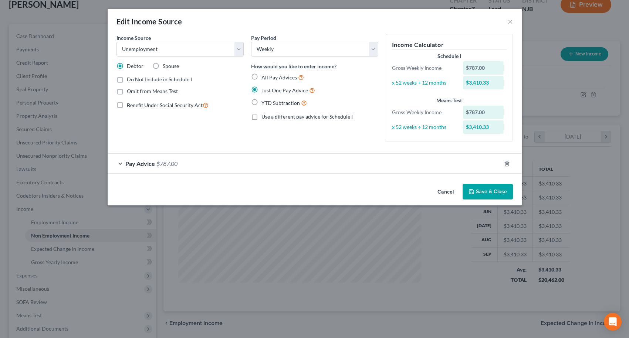
click at [127, 80] on label "Do Not Include in Schedule I" at bounding box center [159, 79] width 65 height 7
click at [130, 80] on input "Do Not Include in Schedule I" at bounding box center [132, 78] width 5 height 5
checkbox input "true"
click at [498, 193] on button "Save & Close" at bounding box center [487, 192] width 50 height 16
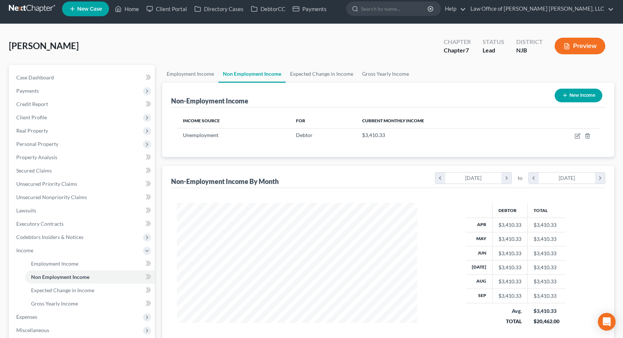
scroll to position [0, 0]
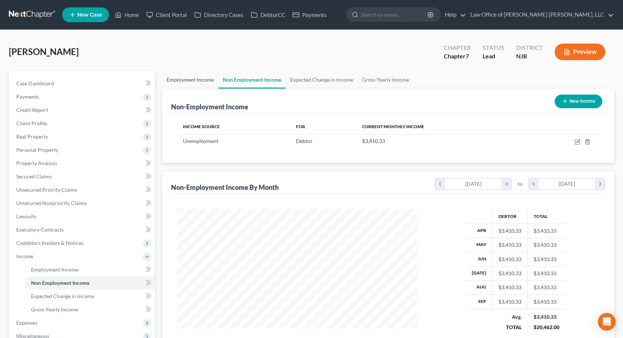
click at [177, 79] on link "Employment Income" at bounding box center [190, 80] width 56 height 18
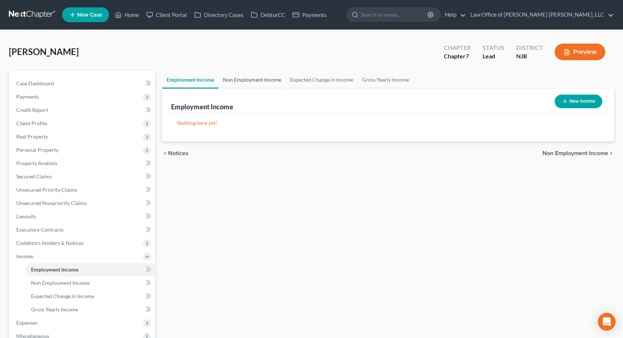
click at [244, 81] on link "Non Employment Income" at bounding box center [251, 80] width 67 height 18
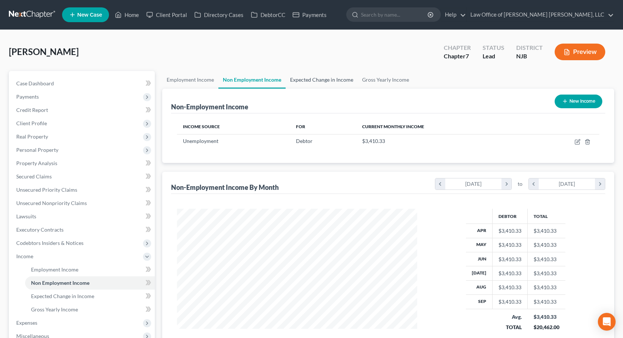
scroll to position [133, 255]
click at [297, 81] on link "Expected Change in Income" at bounding box center [322, 80] width 72 height 18
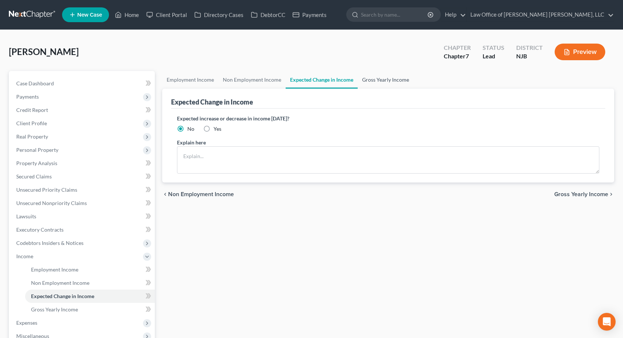
click at [374, 81] on link "Gross Yearly Income" at bounding box center [386, 80] width 56 height 18
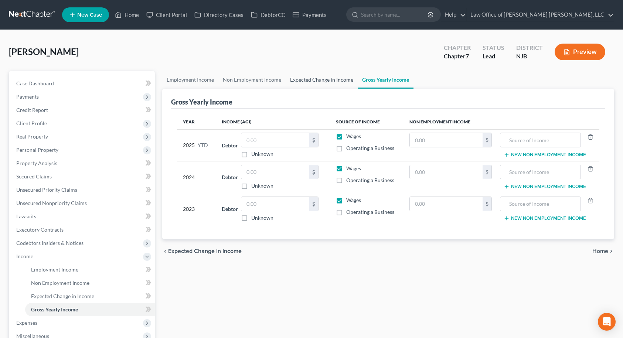
click at [338, 80] on link "Expected Change in Income" at bounding box center [322, 80] width 72 height 18
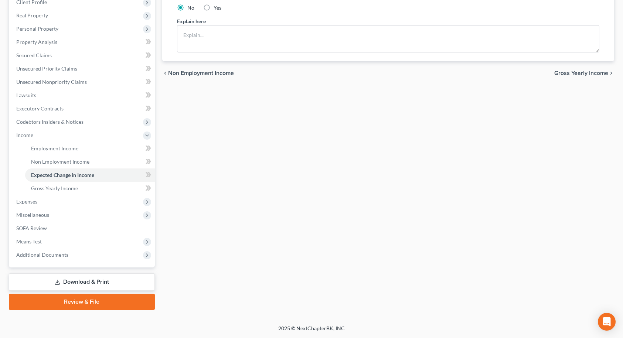
scroll to position [84, 0]
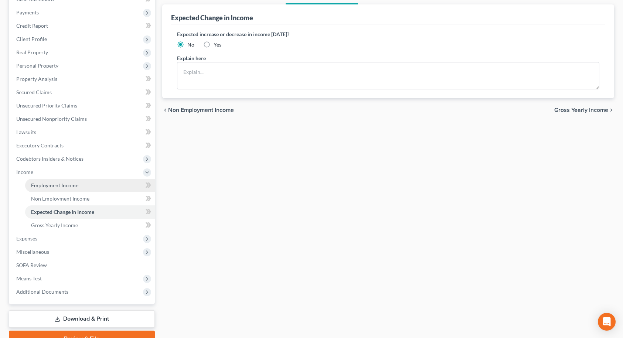
click at [47, 187] on span "Employment Income" at bounding box center [54, 185] width 47 height 6
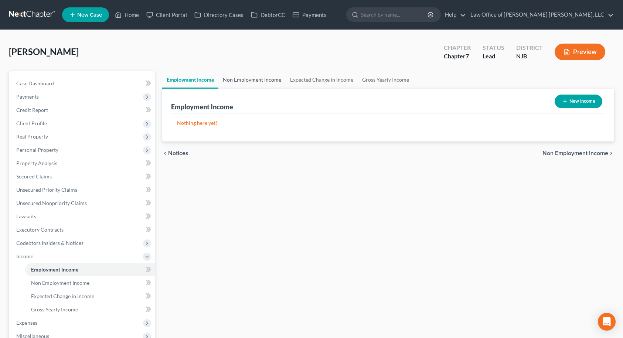
click at [244, 82] on link "Non Employment Income" at bounding box center [251, 80] width 67 height 18
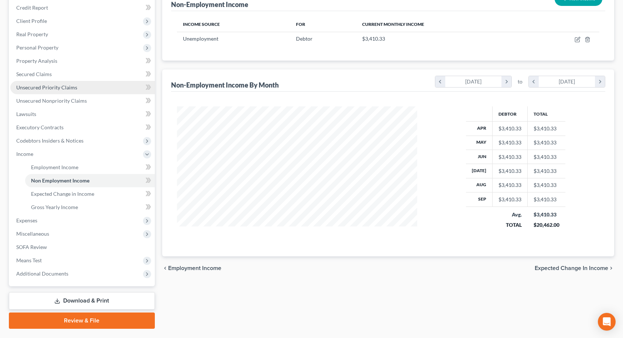
scroll to position [111, 0]
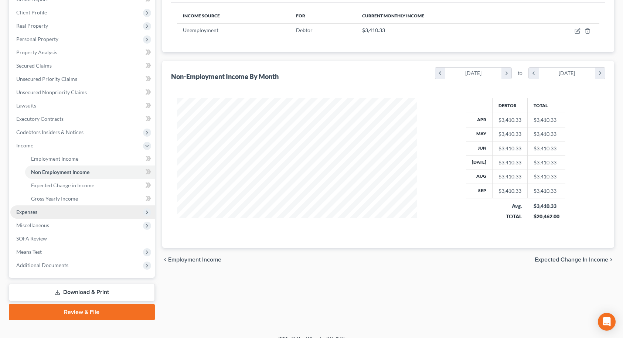
click at [29, 213] on span "Expenses" at bounding box center [26, 212] width 21 height 6
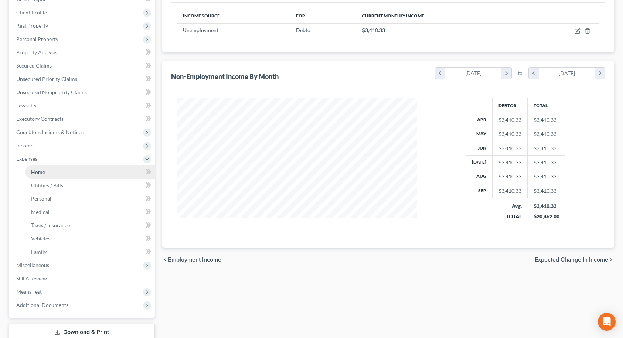
click at [48, 173] on link "Home" at bounding box center [90, 172] width 130 height 13
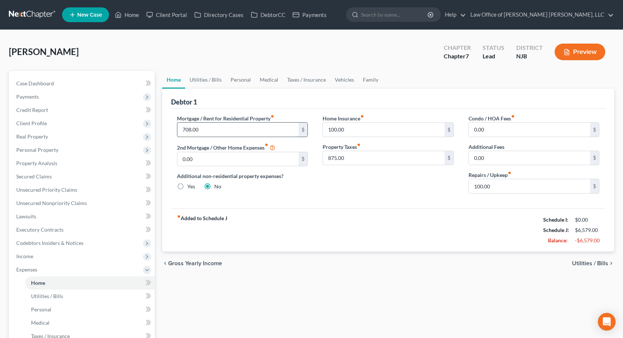
click at [217, 132] on input "708.00" at bounding box center [238, 130] width 122 height 14
click at [364, 128] on input "100.00" at bounding box center [384, 130] width 122 height 14
click at [362, 155] on input "875.00" at bounding box center [384, 158] width 122 height 14
click at [491, 187] on input "100.00" at bounding box center [530, 186] width 122 height 14
click at [199, 81] on link "Utilities / Bills" at bounding box center [205, 80] width 41 height 18
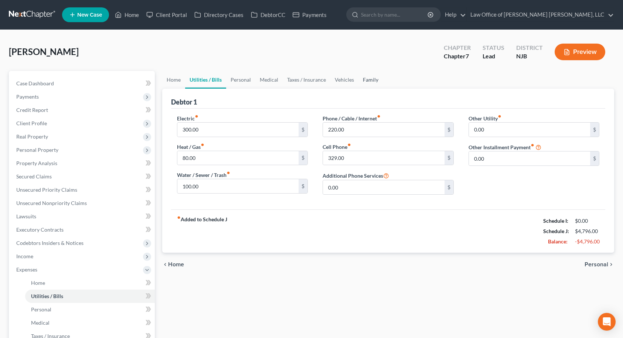
click at [371, 82] on link "Family" at bounding box center [370, 80] width 24 height 18
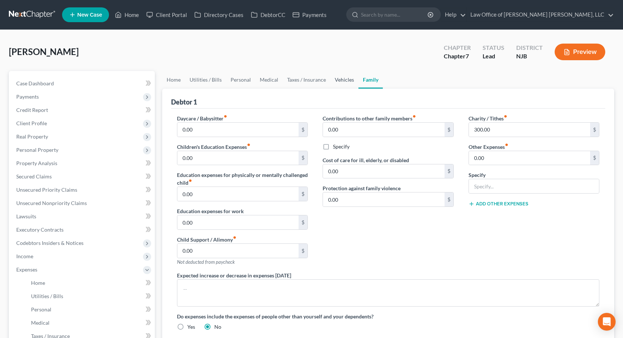
click at [346, 81] on link "Vehicles" at bounding box center [344, 80] width 28 height 18
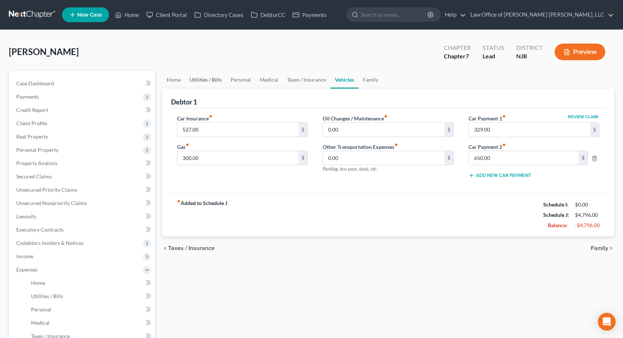
click at [192, 78] on link "Utilities / Bills" at bounding box center [205, 80] width 41 height 18
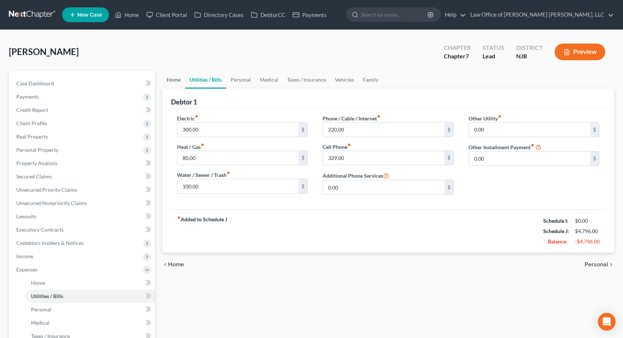
click at [177, 81] on link "Home" at bounding box center [173, 80] width 23 height 18
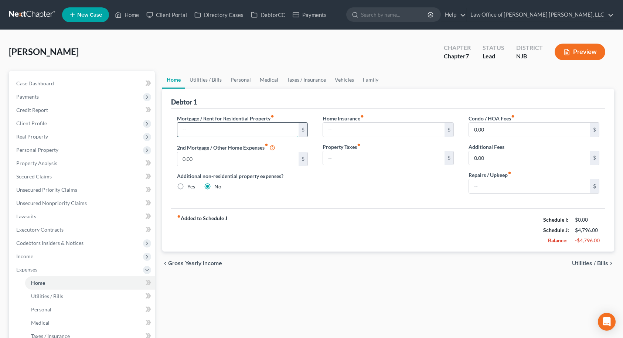
click at [201, 127] on input "text" at bounding box center [238, 130] width 122 height 14
type input "1,000.00"
click at [205, 78] on link "Utilities / Bills" at bounding box center [205, 80] width 41 height 18
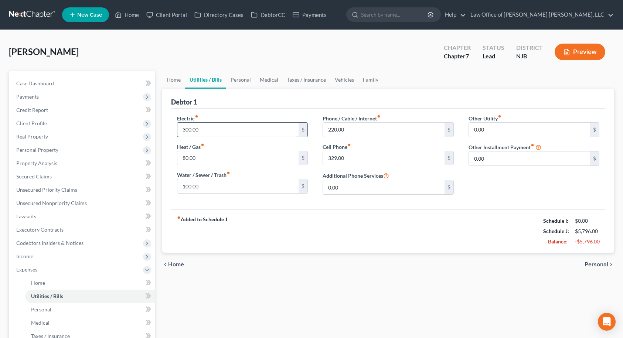
click at [209, 130] on input "300.00" at bounding box center [238, 130] width 122 height 14
type input "239.00"
click at [248, 81] on link "Personal" at bounding box center [240, 80] width 29 height 18
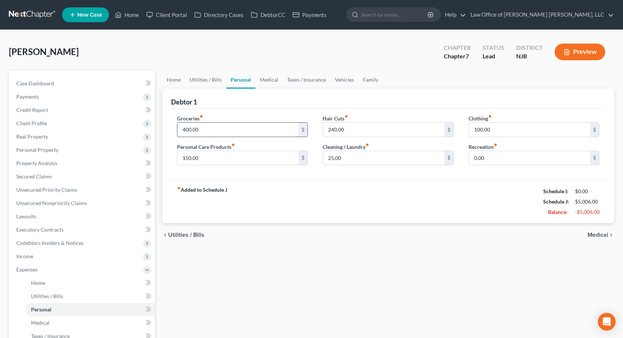
click at [215, 128] on input "400.00" at bounding box center [238, 130] width 122 height 14
type input "300.00"
click at [365, 79] on link "Family" at bounding box center [370, 80] width 24 height 18
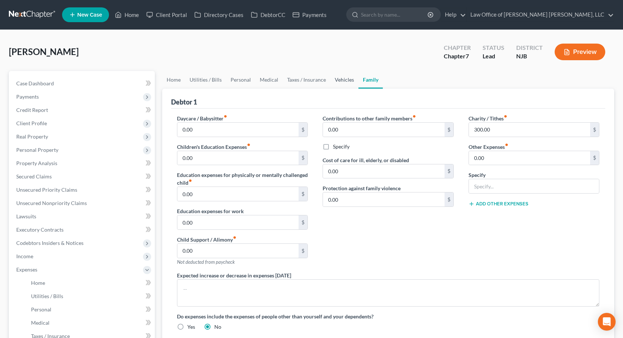
click at [337, 80] on link "Vehicles" at bounding box center [344, 80] width 28 height 18
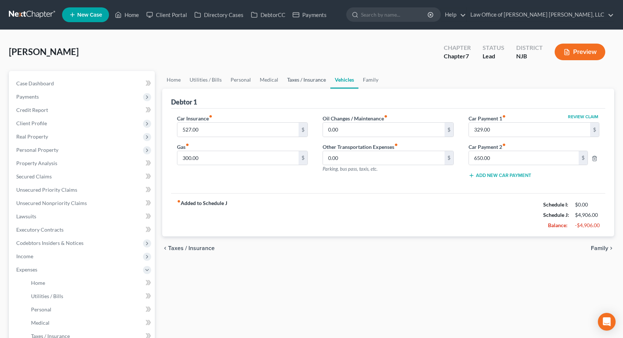
click at [316, 79] on link "Taxes / Insurance" at bounding box center [307, 80] width 48 height 18
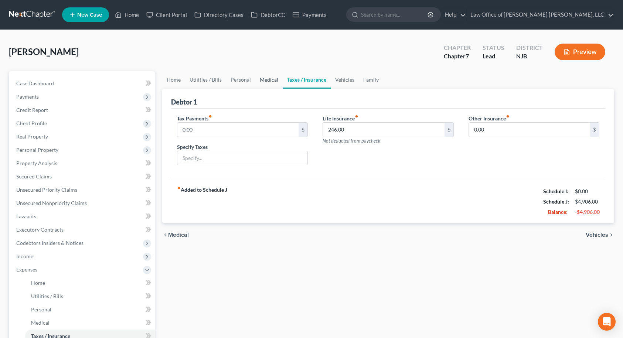
click at [267, 80] on link "Medical" at bounding box center [268, 80] width 27 height 18
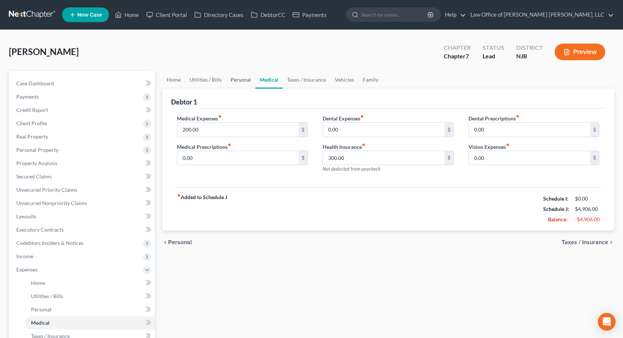
click at [239, 80] on link "Personal" at bounding box center [240, 80] width 29 height 18
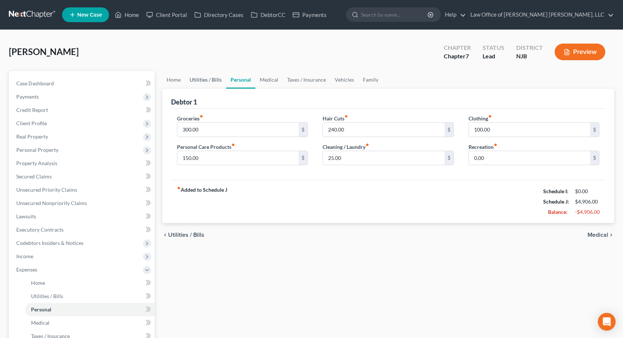
click at [210, 81] on link "Utilities / Bills" at bounding box center [205, 80] width 41 height 18
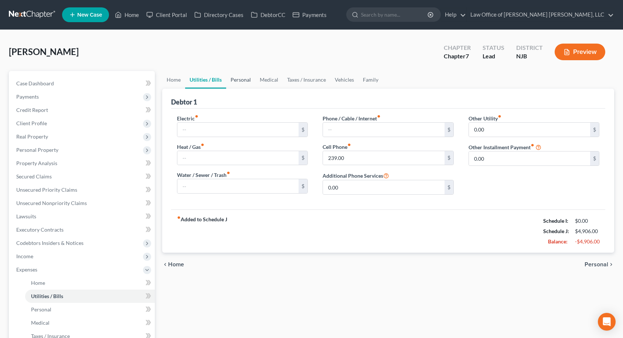
click at [248, 79] on link "Personal" at bounding box center [240, 80] width 29 height 18
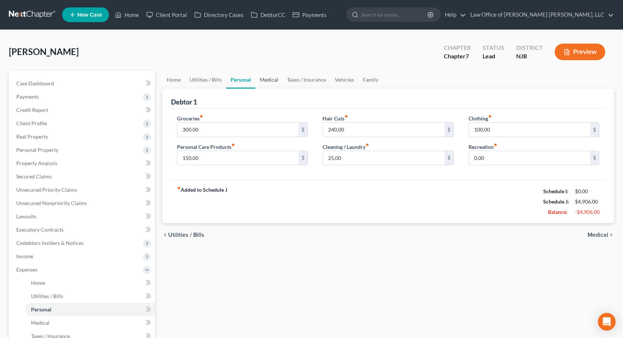
click at [259, 79] on link "Medical" at bounding box center [268, 80] width 27 height 18
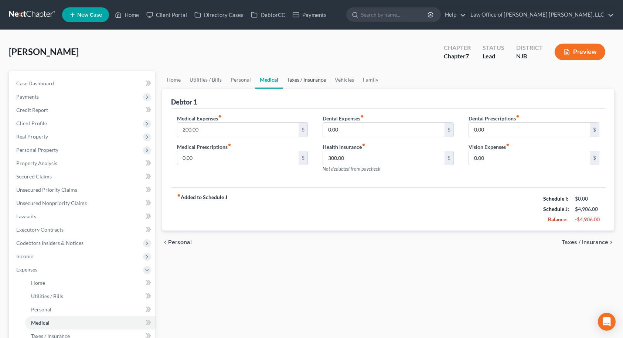
click at [287, 79] on link "Taxes / Insurance" at bounding box center [307, 80] width 48 height 18
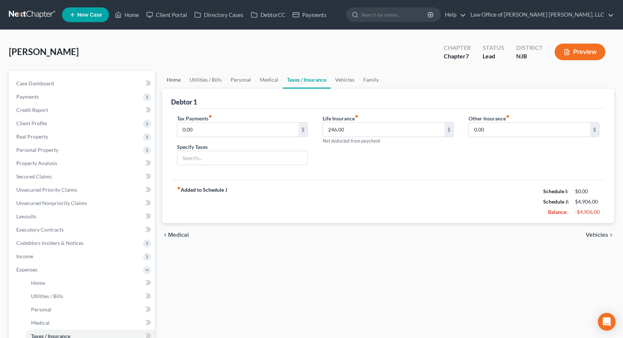
click at [179, 79] on link "Home" at bounding box center [173, 80] width 23 height 18
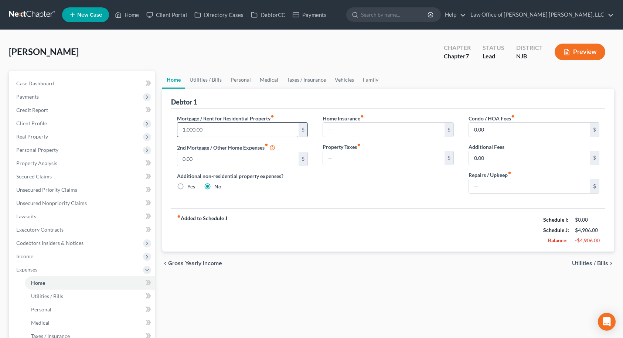
click at [206, 129] on input "1,000.00" at bounding box center [238, 130] width 122 height 14
click at [231, 130] on input "1,000.00" at bounding box center [238, 130] width 122 height 14
click at [205, 81] on link "Utilities / Bills" at bounding box center [205, 80] width 41 height 18
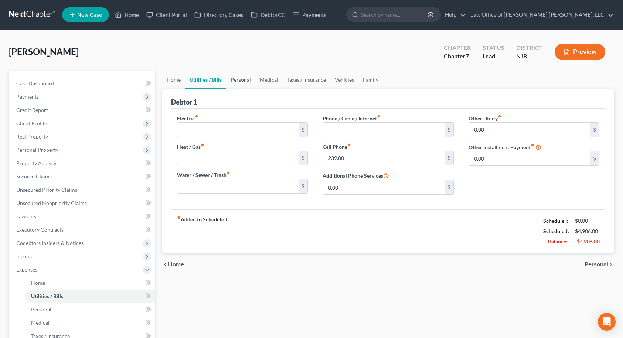
click at [235, 80] on link "Personal" at bounding box center [240, 80] width 29 height 18
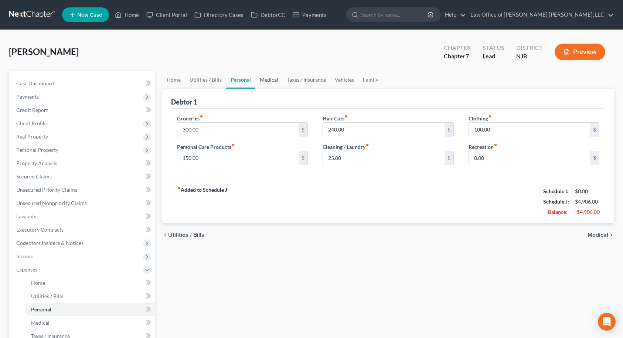
click at [262, 80] on link "Medical" at bounding box center [268, 80] width 27 height 18
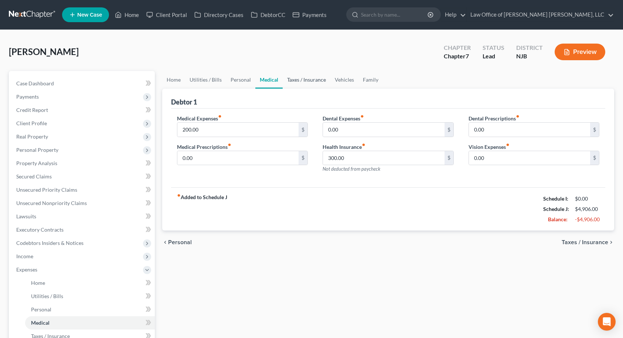
click at [292, 80] on link "Taxes / Insurance" at bounding box center [307, 80] width 48 height 18
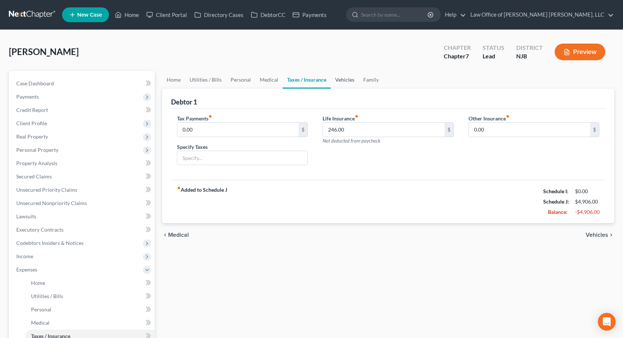
click at [332, 80] on link "Vehicles" at bounding box center [345, 80] width 28 height 18
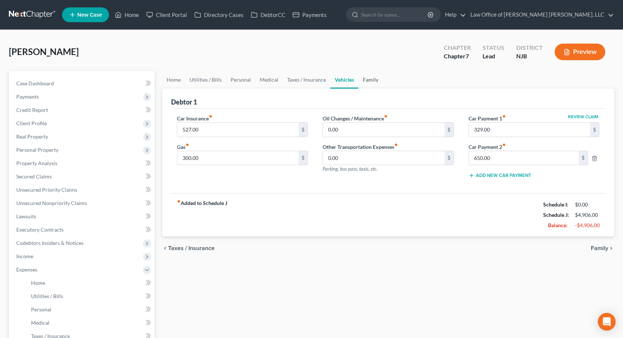
click at [363, 79] on link "Family" at bounding box center [370, 80] width 24 height 18
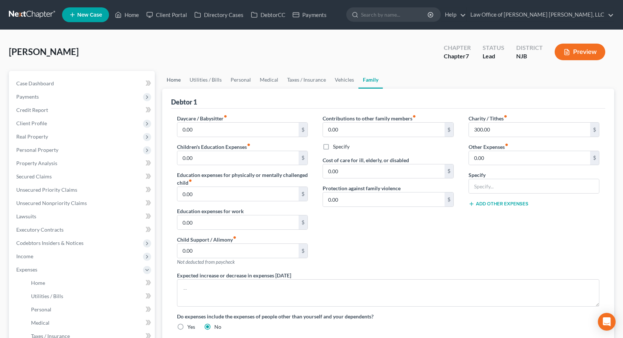
click at [175, 81] on link "Home" at bounding box center [173, 80] width 23 height 18
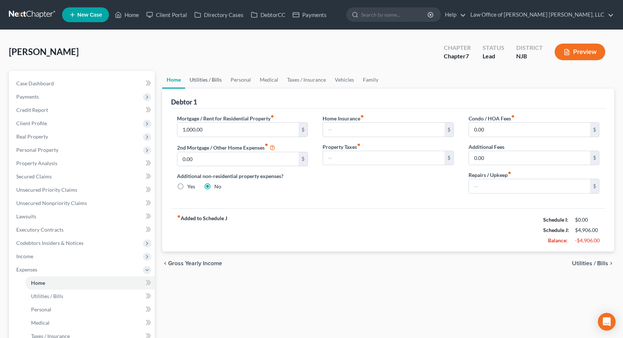
click at [197, 81] on link "Utilities / Bills" at bounding box center [205, 80] width 41 height 18
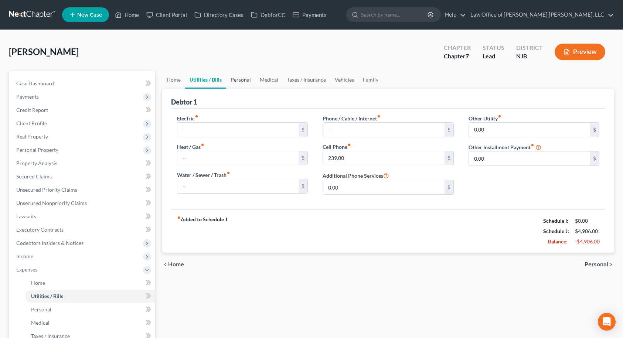
click at [235, 80] on link "Personal" at bounding box center [240, 80] width 29 height 18
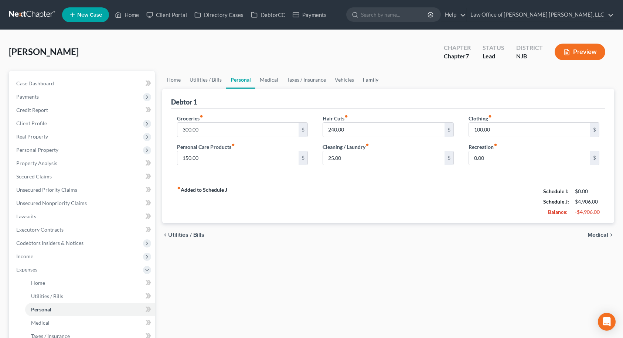
click at [368, 81] on link "Family" at bounding box center [370, 80] width 24 height 18
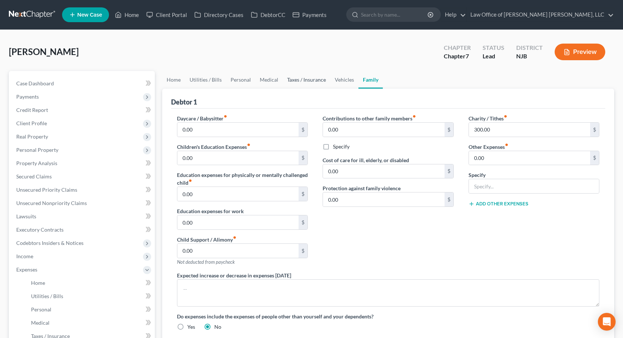
click at [291, 80] on link "Taxes / Insurance" at bounding box center [307, 80] width 48 height 18
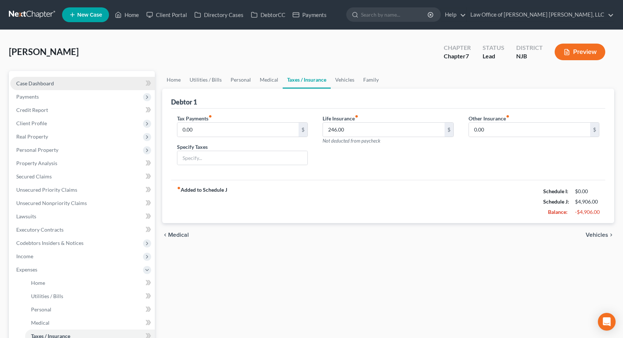
click at [59, 81] on link "Case Dashboard" at bounding box center [82, 83] width 144 height 13
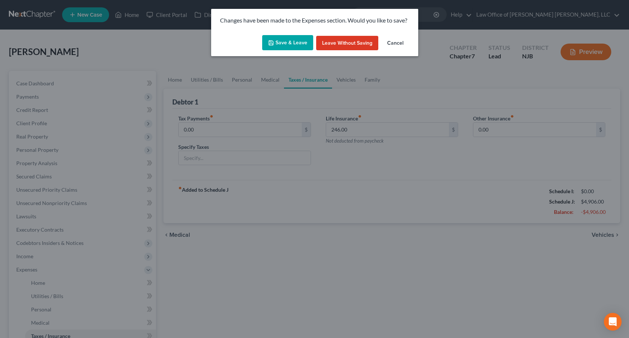
click at [297, 46] on button "Save & Leave" at bounding box center [287, 43] width 51 height 16
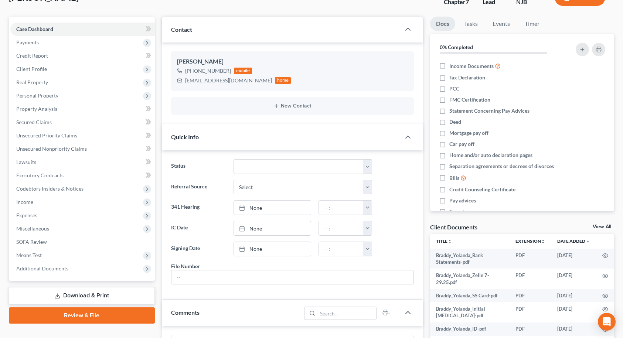
scroll to position [148, 0]
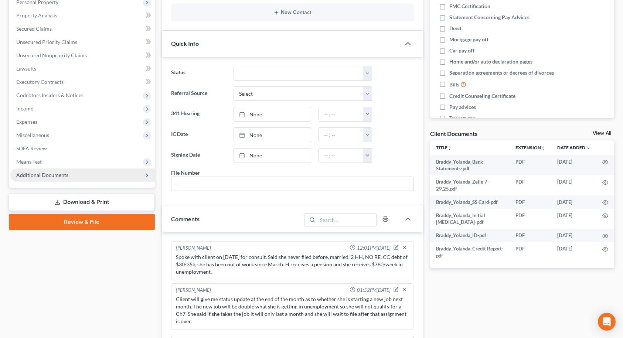
click at [72, 175] on span "Additional Documents" at bounding box center [82, 174] width 144 height 13
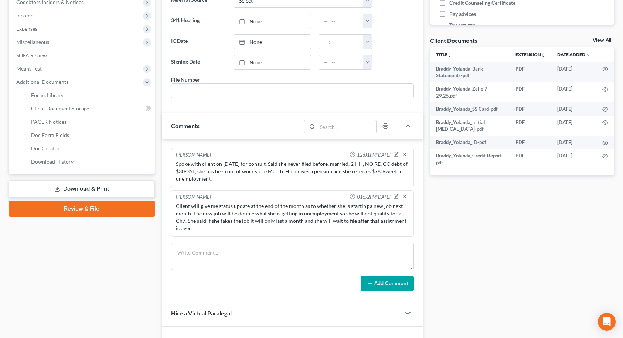
scroll to position [259, 0]
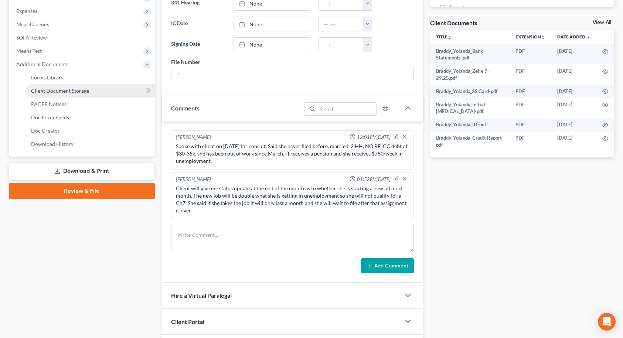
click at [50, 92] on span "Client Document Storage" at bounding box center [60, 91] width 58 height 6
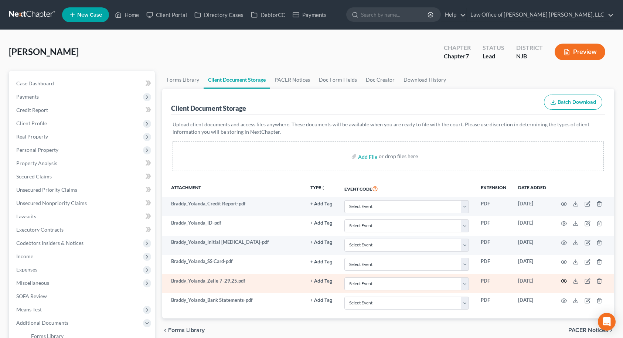
click at [565, 280] on icon "button" at bounding box center [564, 281] width 6 height 4
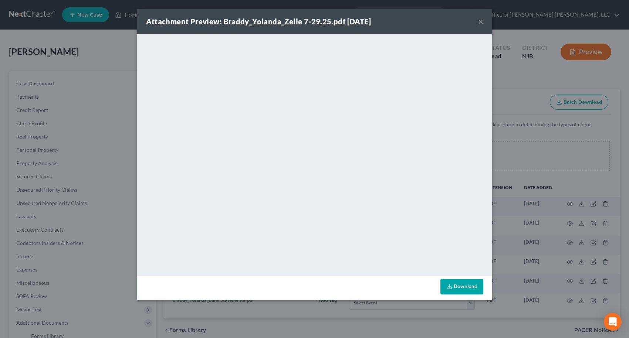
click at [480, 20] on button "×" at bounding box center [480, 21] width 5 height 9
